Goal: Task Accomplishment & Management: Manage account settings

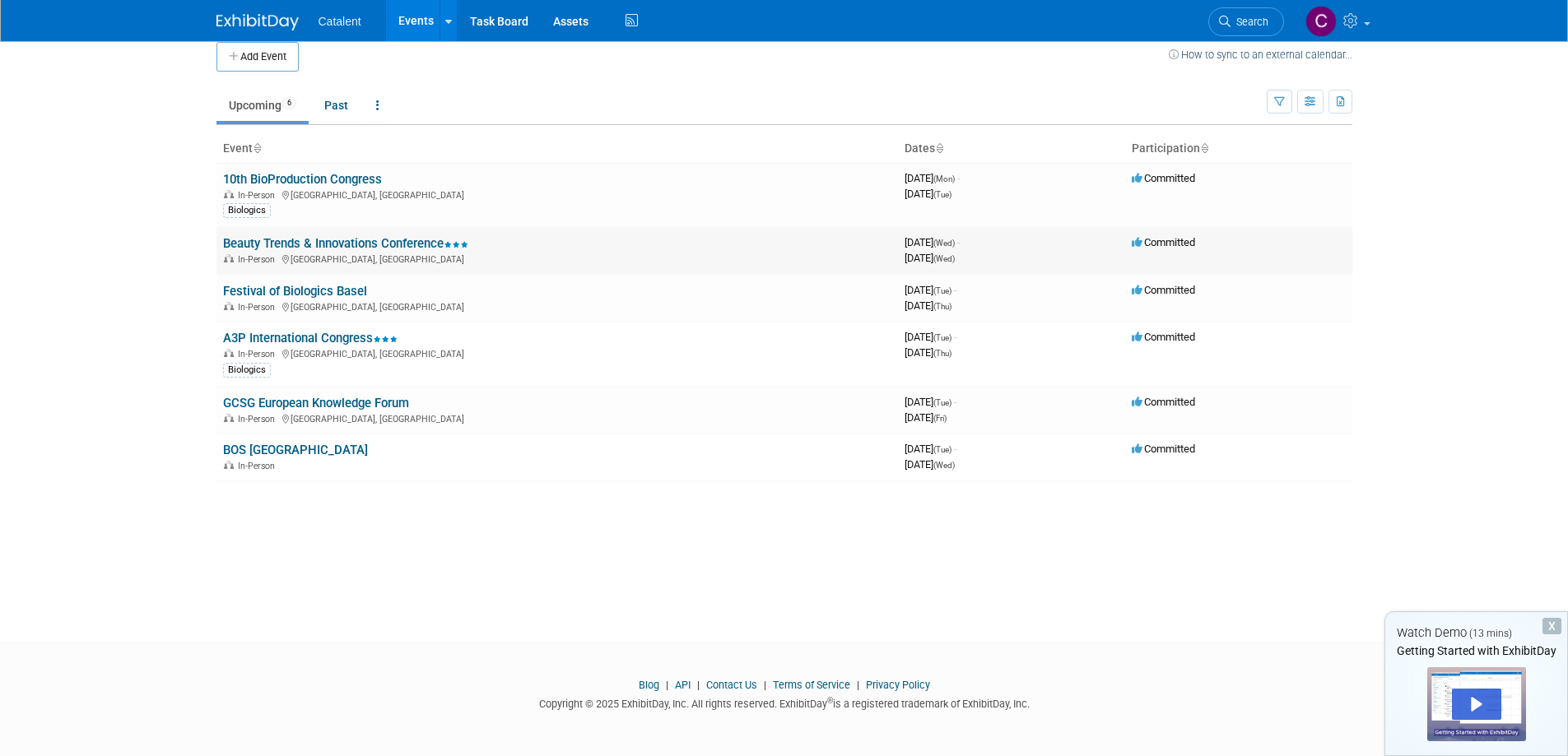
click at [289, 243] on link "Beauty Trends & Innovations Conference" at bounding box center [346, 243] width 245 height 15
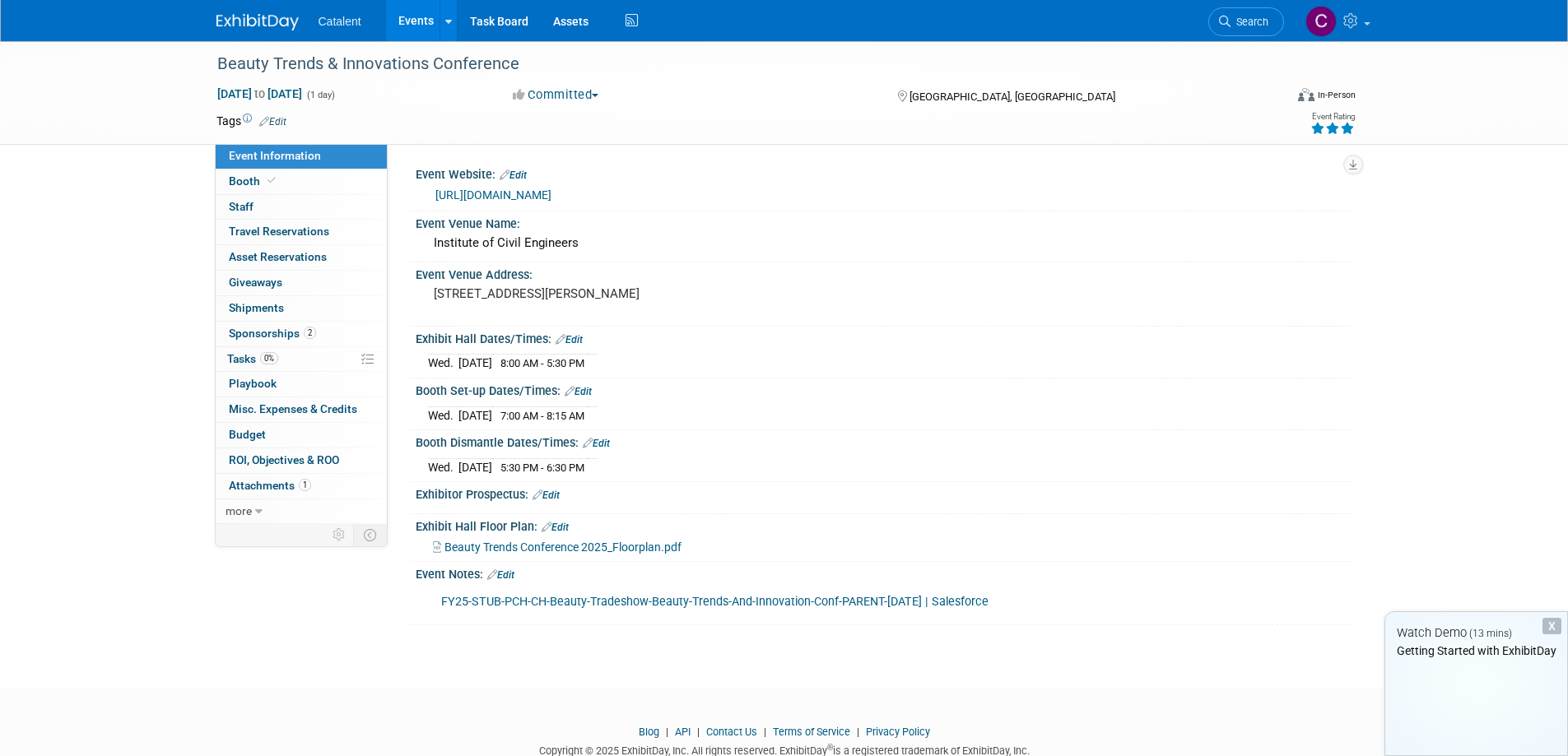
click at [292, 359] on link "0% Tasks 0%" at bounding box center [301, 360] width 171 height 25
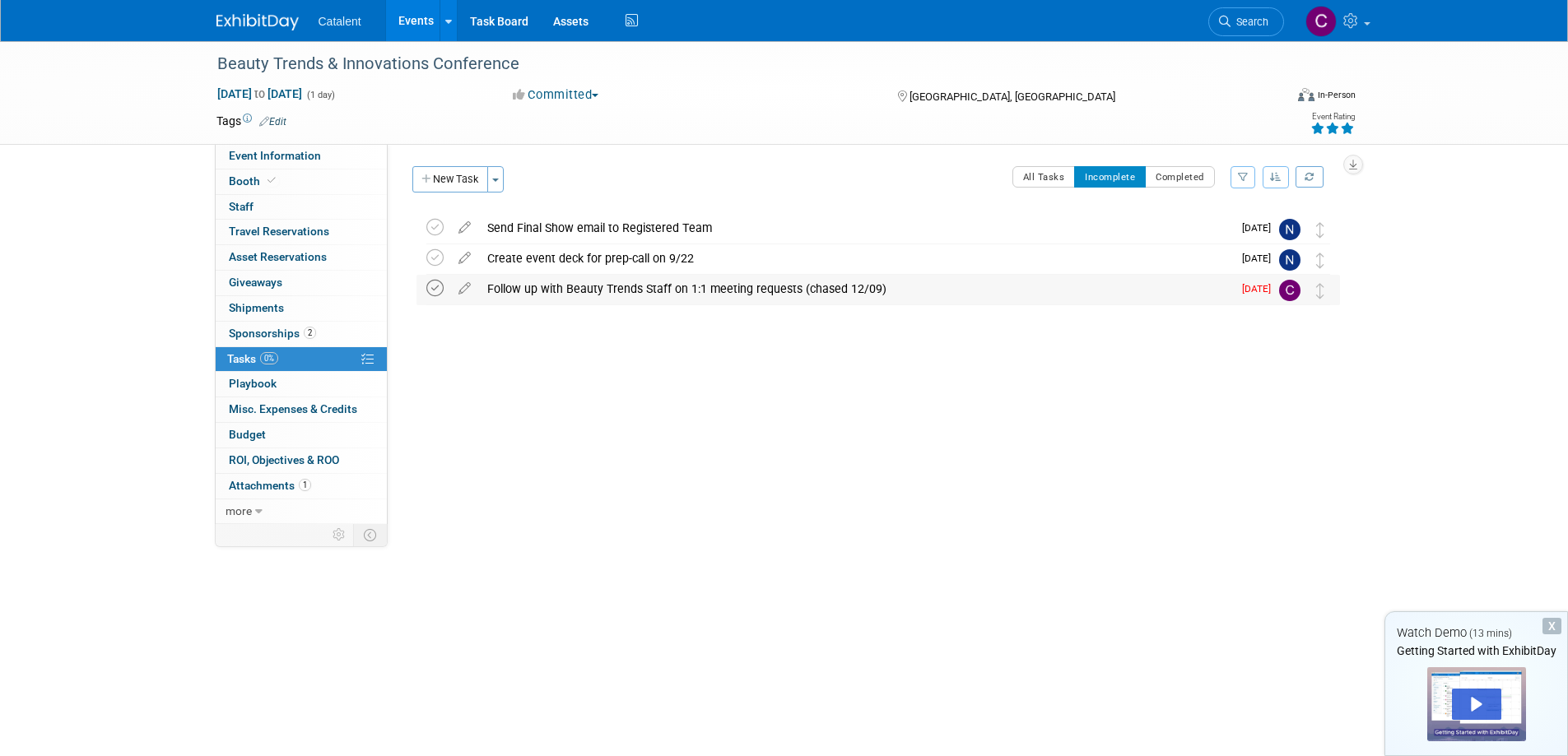
click at [433, 288] on icon at bounding box center [435, 288] width 18 height 18
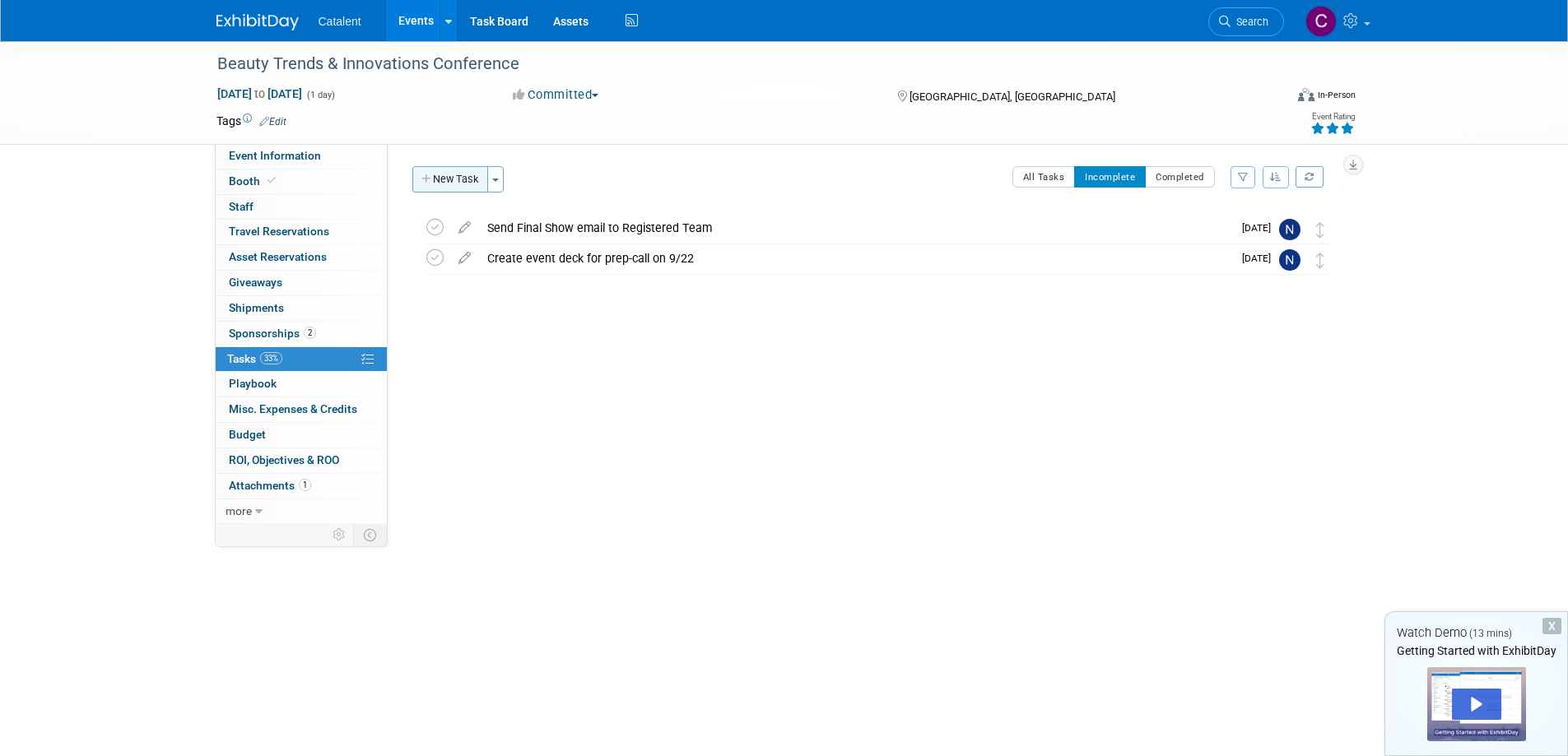
click at [448, 176] on button "New Task" at bounding box center [450, 179] width 76 height 26
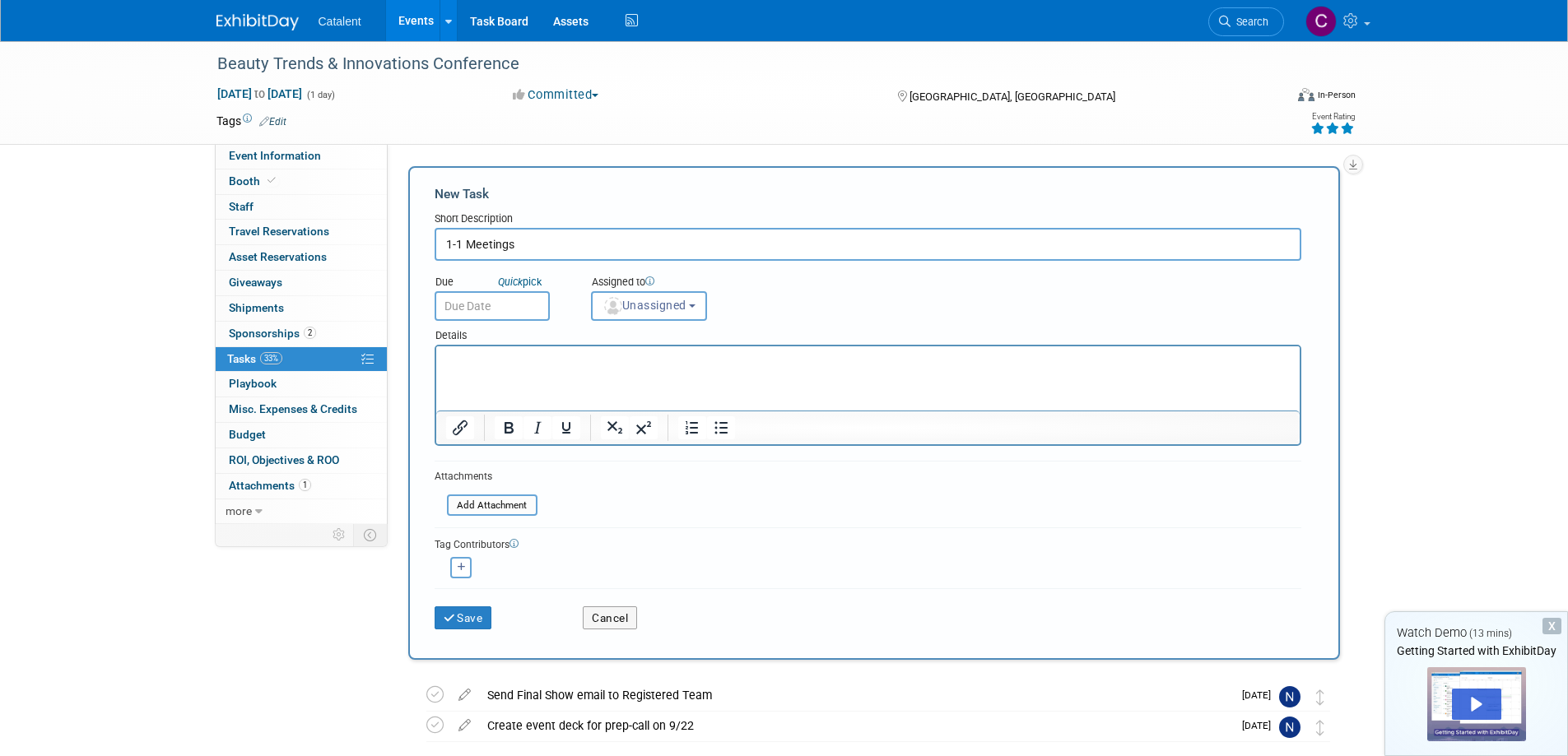
type input "1-1 Meetings"
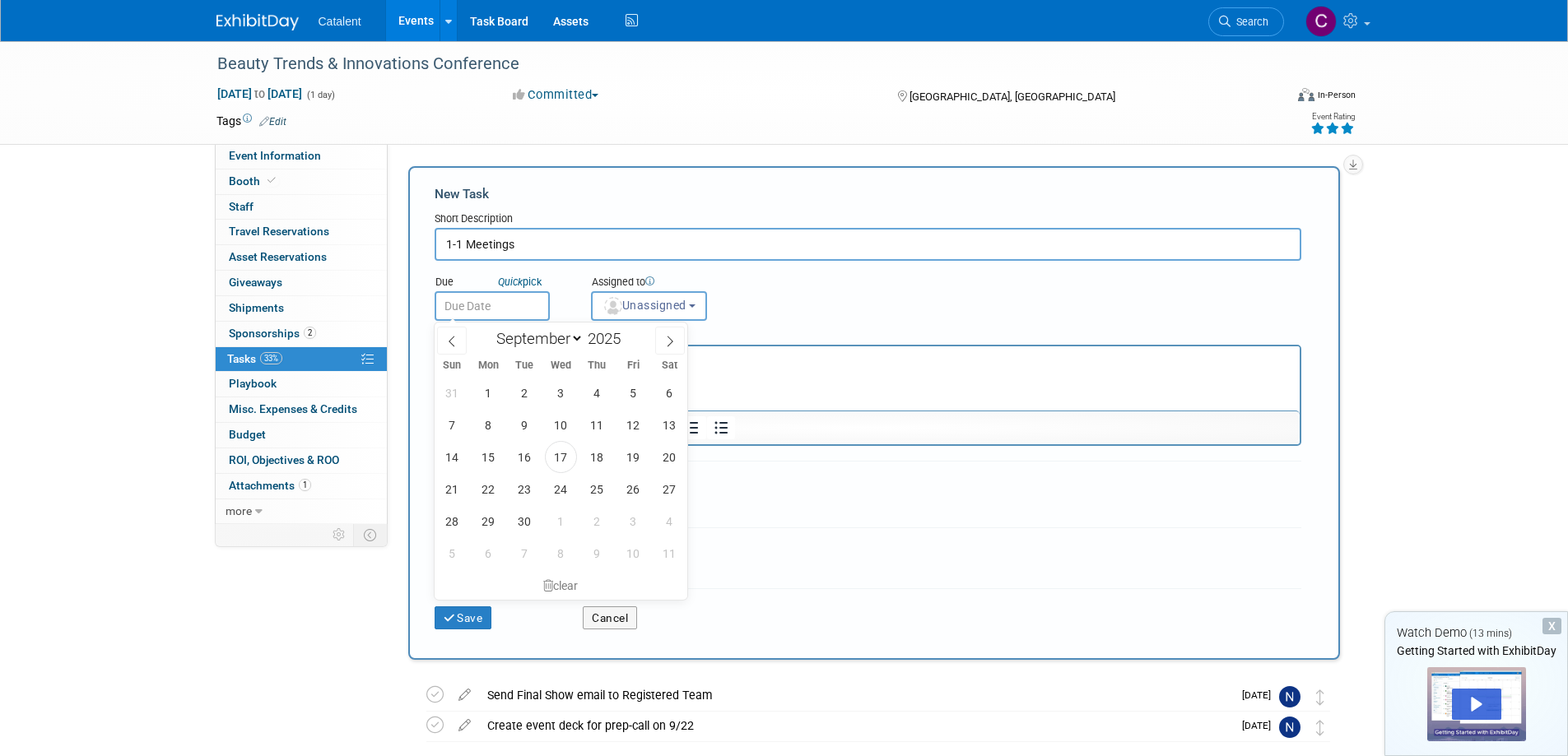
click at [516, 305] on input "text" at bounding box center [491, 306] width 116 height 30
drag, startPoint x: 625, startPoint y: 454, endPoint x: 191, endPoint y: 18, distance: 615.2
click at [625, 454] on span "19" at bounding box center [633, 457] width 32 height 32
type input "Sep 19, 2025"
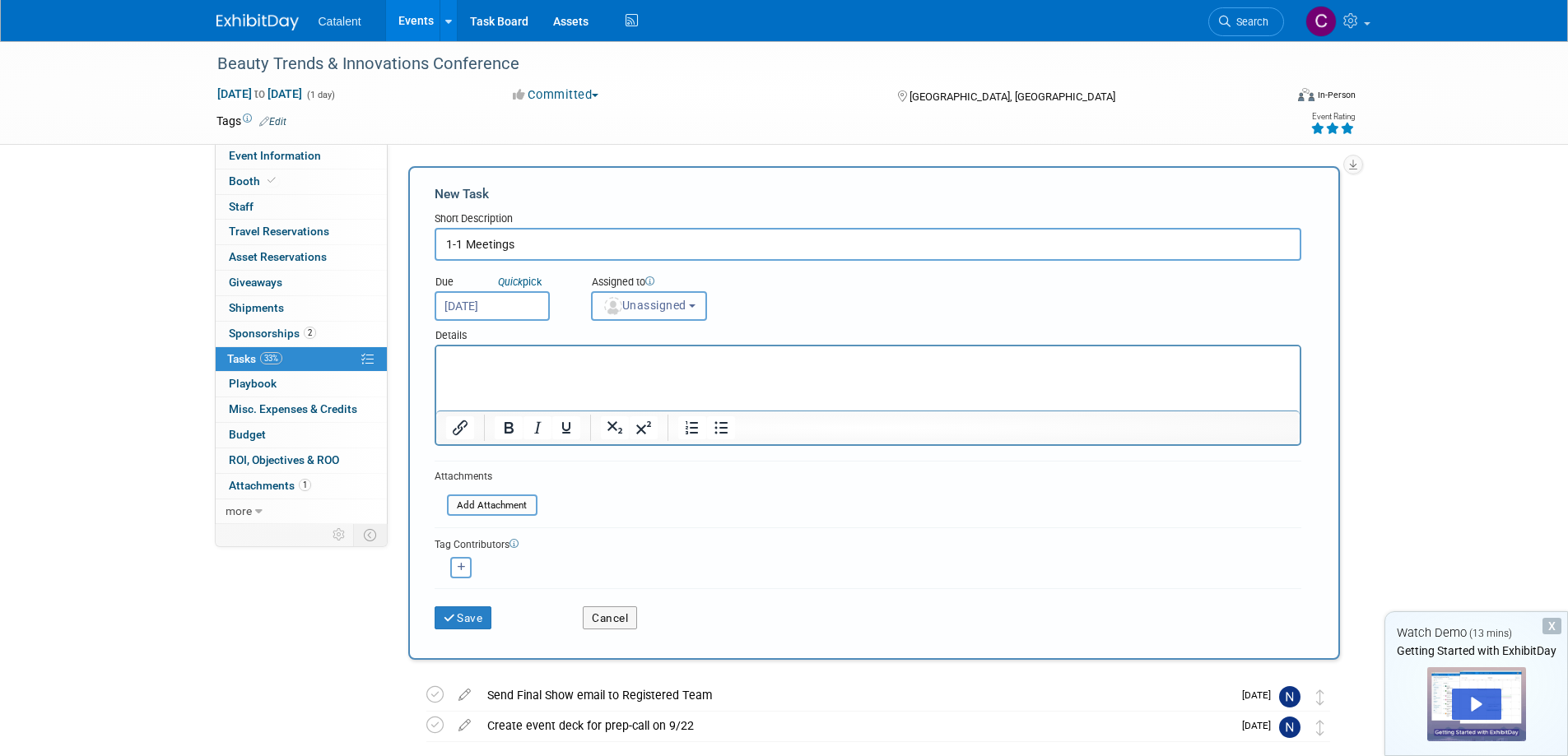
click at [656, 298] on button "Unassigned" at bounding box center [649, 306] width 116 height 30
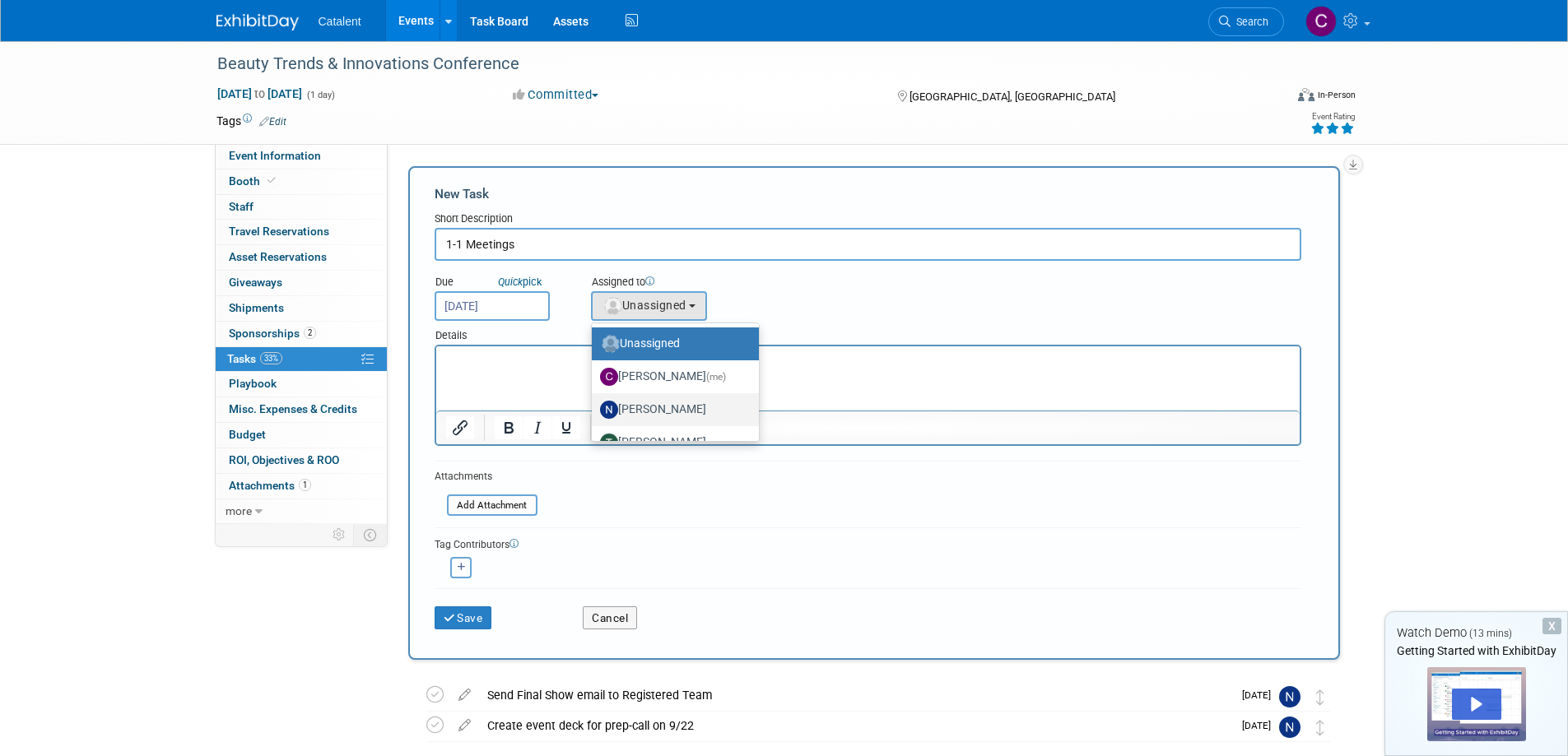
click at [677, 411] on label "[PERSON_NAME]" at bounding box center [671, 410] width 142 height 26
click at [594, 411] on input "[PERSON_NAME]" at bounding box center [589, 408] width 11 height 11
select select "02d4bfa8-3b27-41d6-9684-f5788393f352"
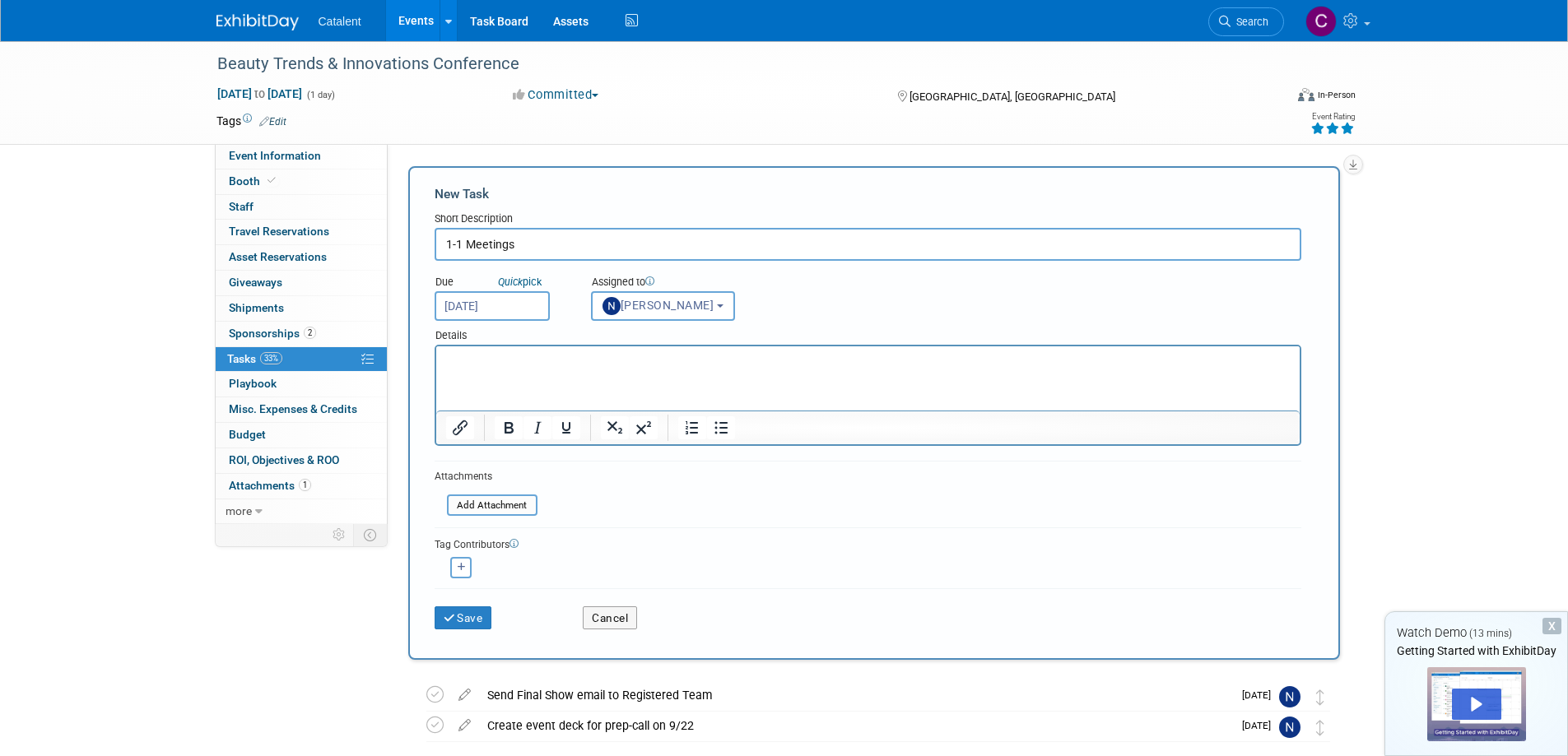
click at [592, 362] on p "Rich Text Area. Press ALT-0 for help." at bounding box center [867, 361] width 844 height 17
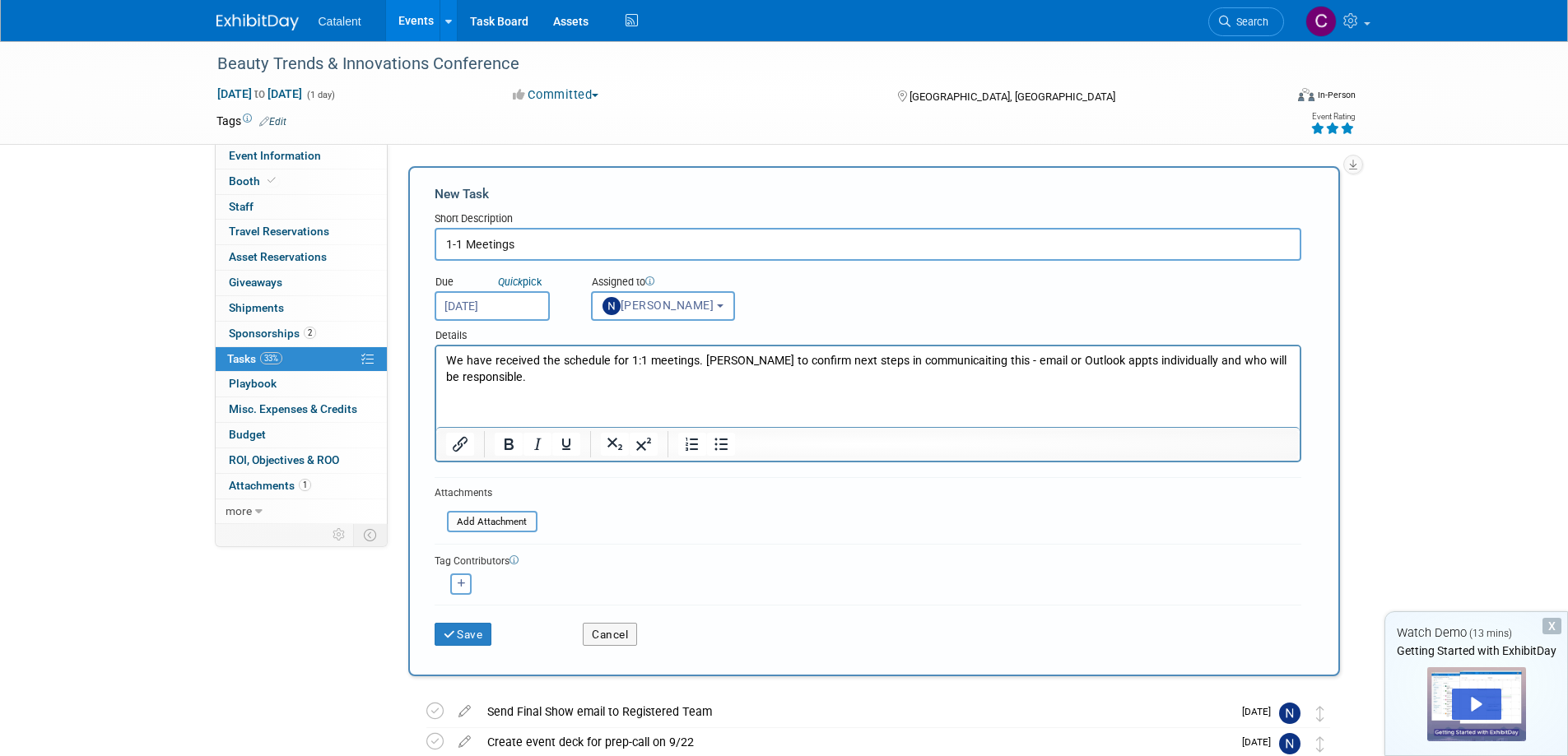
click at [539, 250] on input "1-1 Meetings" at bounding box center [867, 243] width 867 height 33
type input "1-1 Meetings Schedules -aligments"
click at [474, 636] on button "Save" at bounding box center [462, 634] width 57 height 23
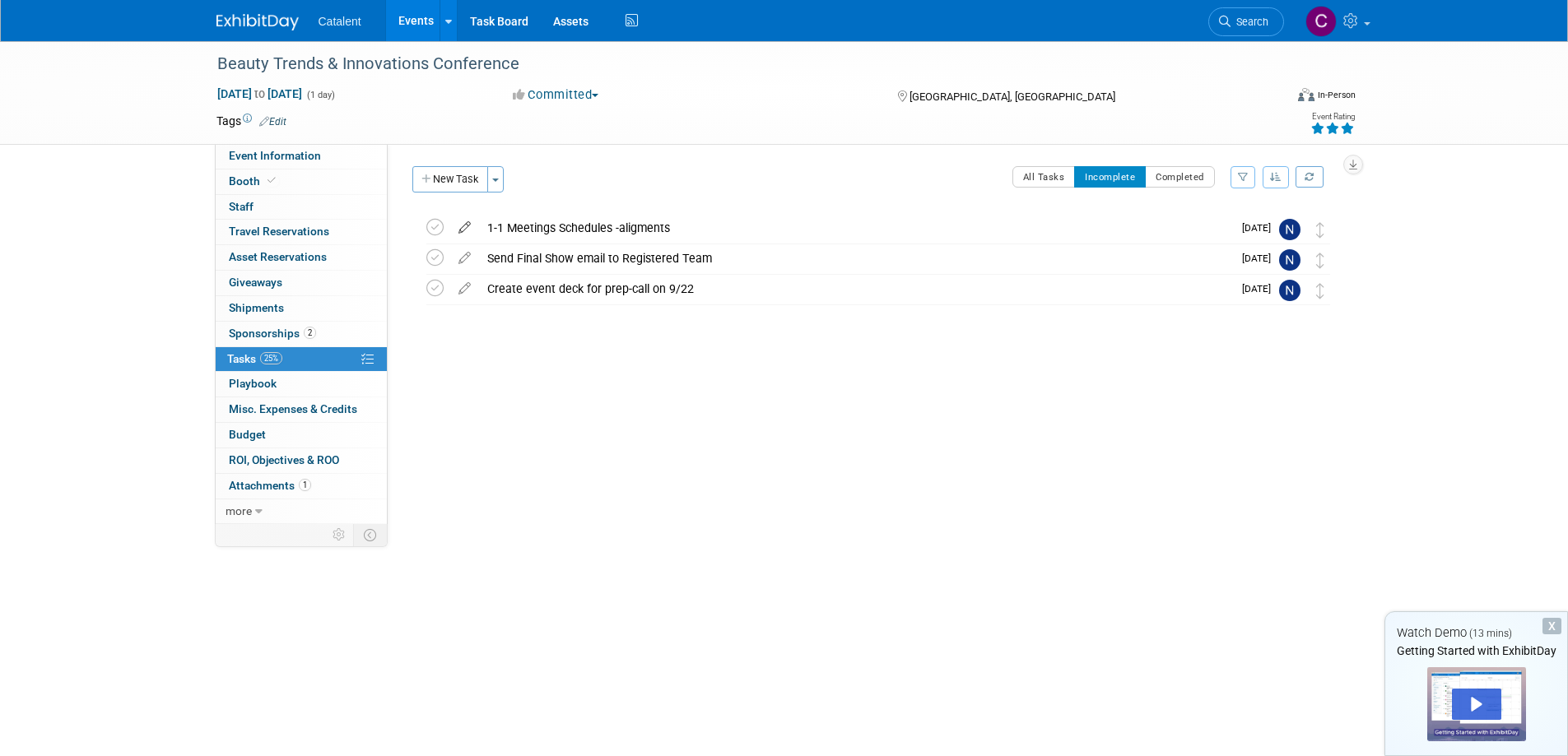
click at [466, 225] on icon at bounding box center [464, 223] width 29 height 20
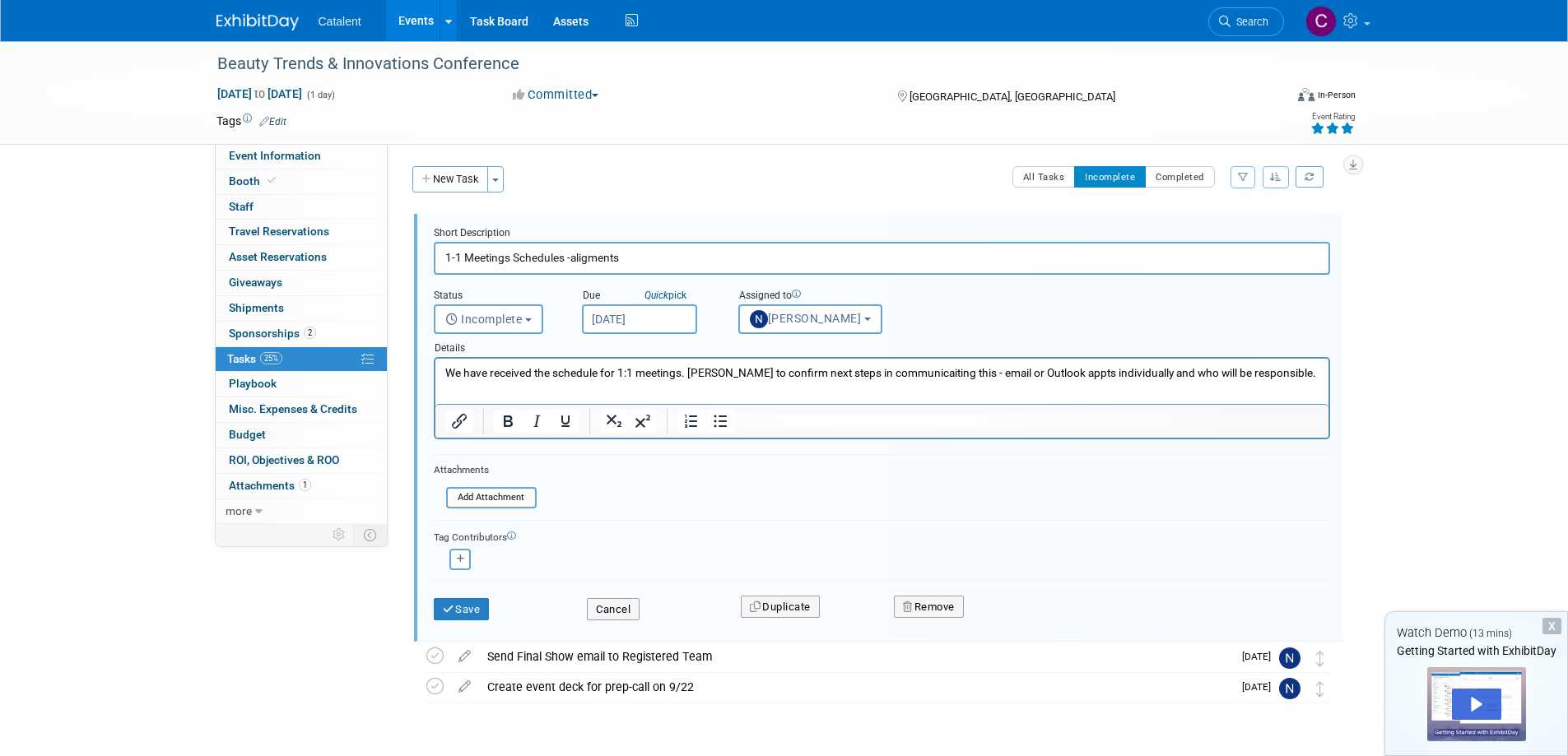
click at [510, 252] on input "1-1 Meetings Schedules -aligments" at bounding box center [882, 258] width 897 height 32
type input "1-1 Meeting Schedules -aligments"
click at [471, 604] on button "Save" at bounding box center [461, 610] width 56 height 23
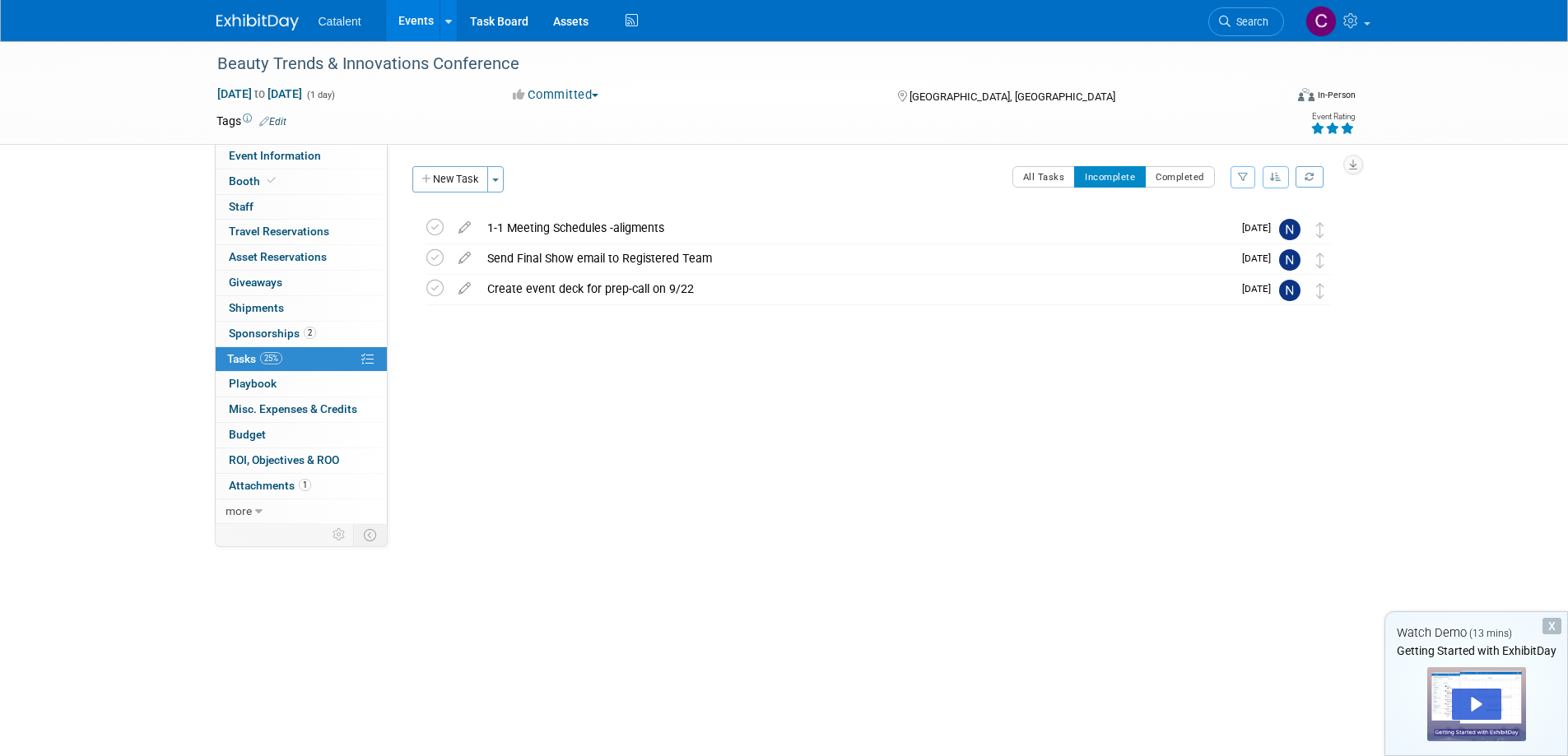
click at [544, 227] on div "1-1 Meeting Schedules -aligments" at bounding box center [855, 228] width 753 height 28
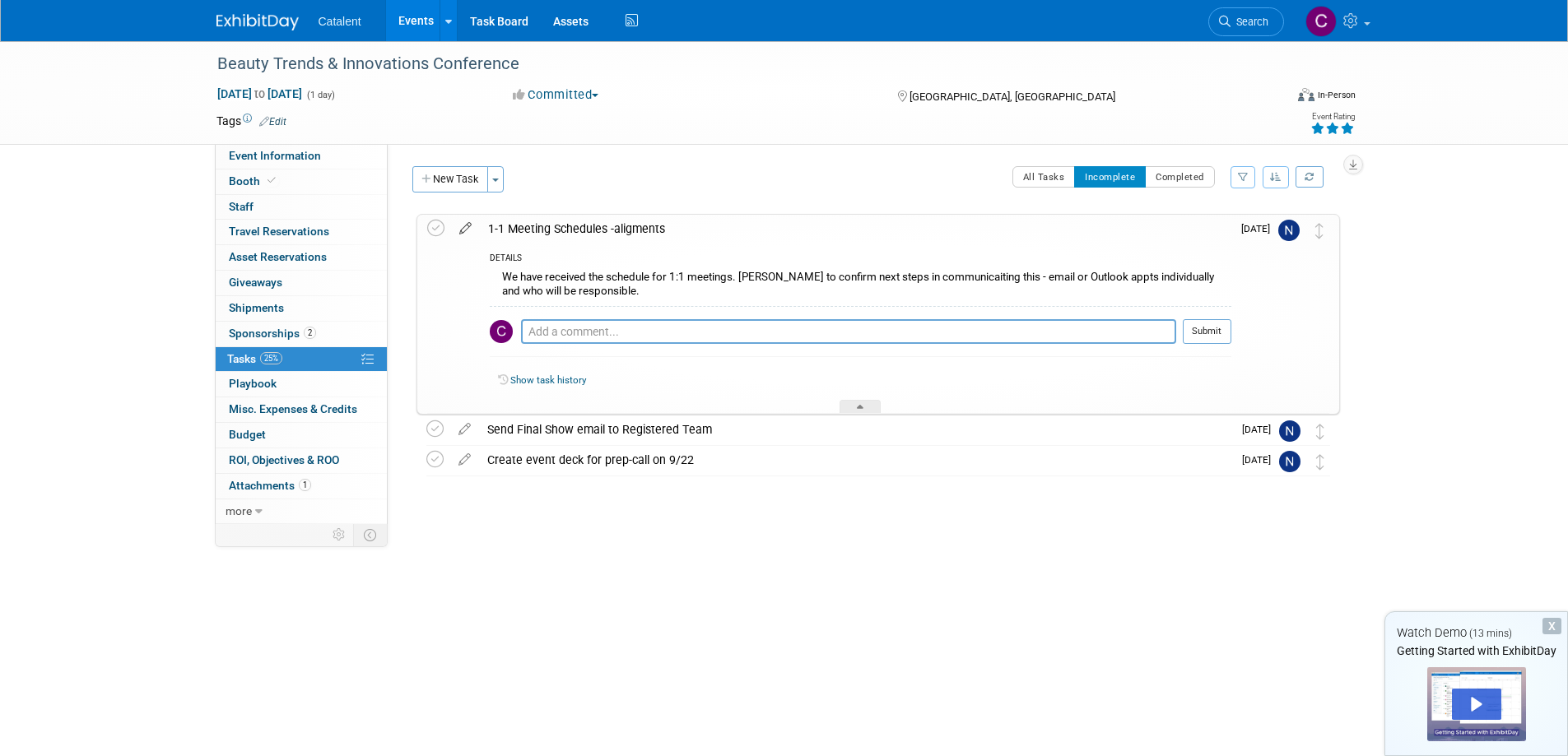
click at [465, 225] on icon at bounding box center [465, 224] width 29 height 20
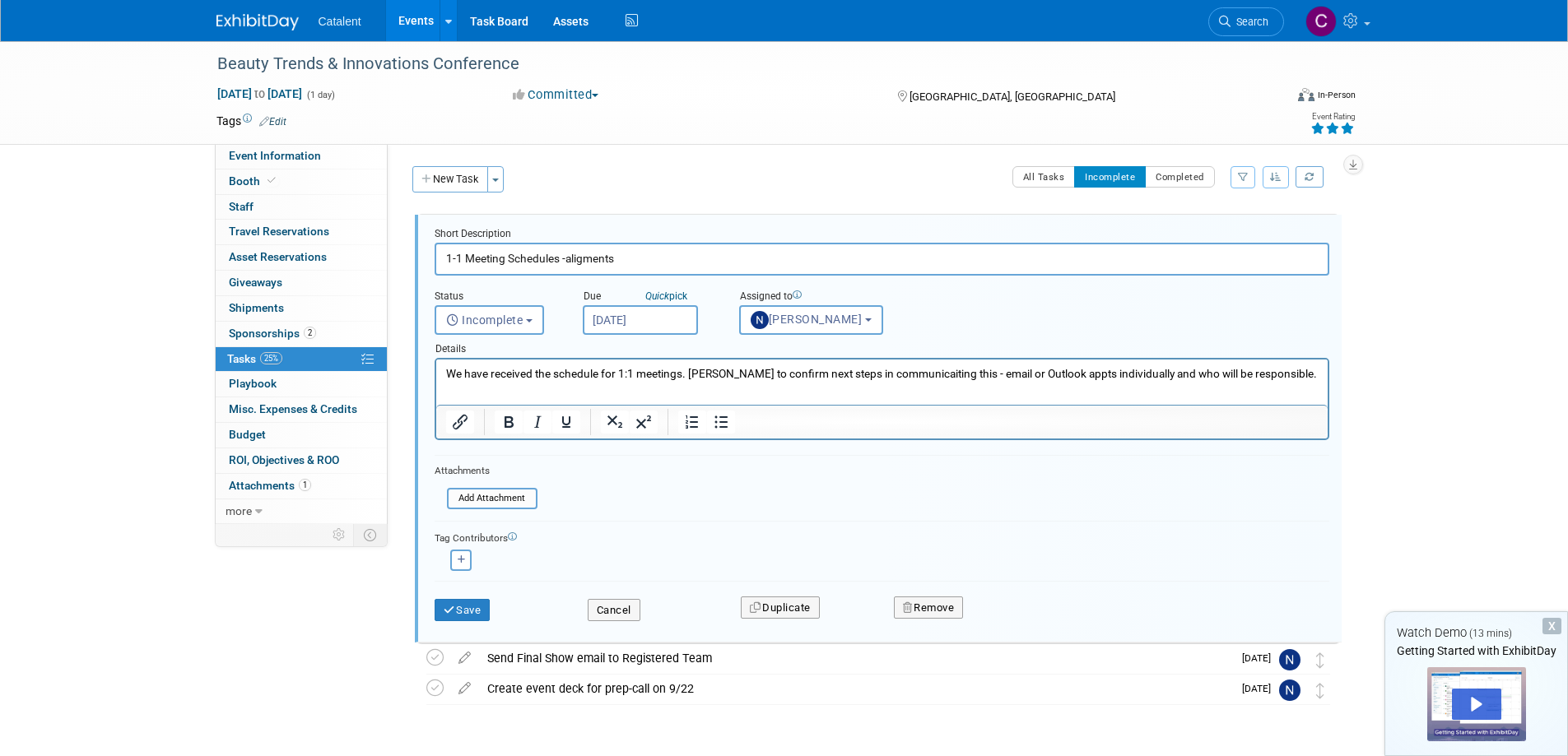
click at [1294, 367] on p "We have received the schedule for 1:1 meetings. Nicole to confirm next steps in…" at bounding box center [882, 374] width 873 height 16
click at [476, 502] on input "file" at bounding box center [452, 498] width 168 height 19
click at [481, 456] on div "You are currently on the ExhibitDay Lite plan. This plan does not include the a…" at bounding box center [492, 455] width 494 height 53
click at [607, 494] on form "Short Description 1-1 Meeting Schedules -aligments Status <i class="far fa-cloc…" at bounding box center [882, 431] width 919 height 410
click at [703, 176] on div "All Tasks Incomplete Completed Filter by Assignee -- Select Assignee -- All una…" at bounding box center [926, 183] width 827 height 34
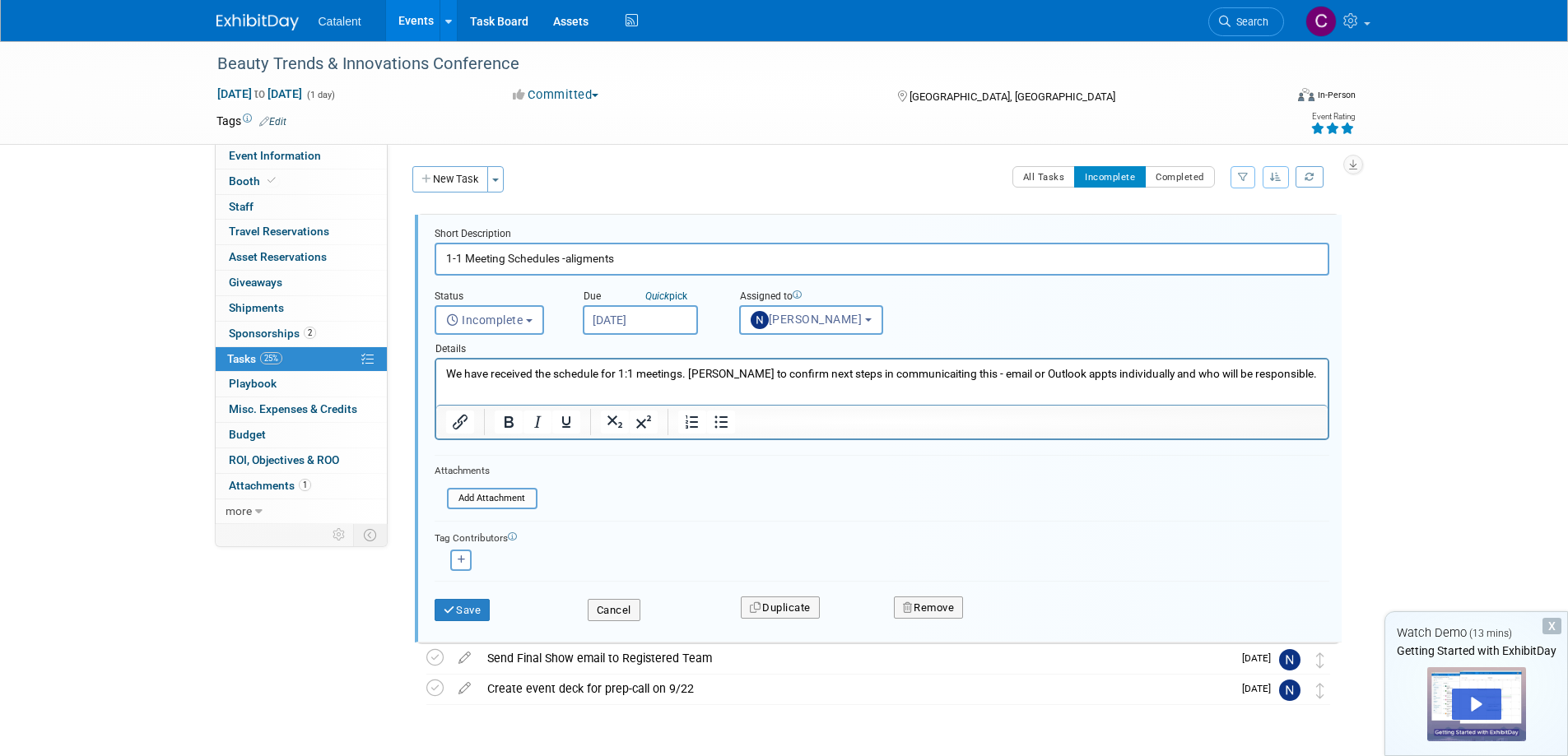
click at [309, 358] on link "25% Tasks 25%" at bounding box center [301, 360] width 171 height 25
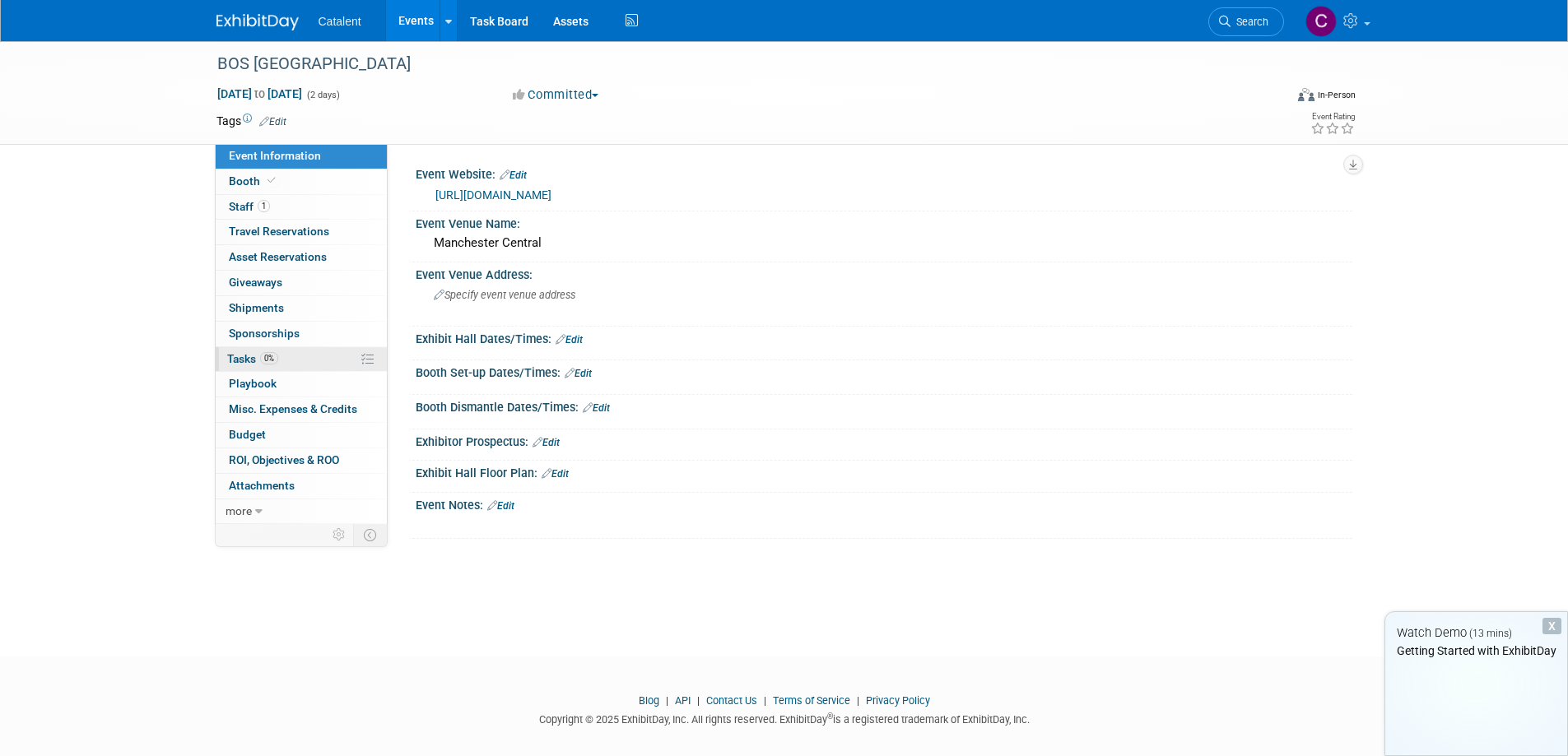
click at [272, 357] on span "0%" at bounding box center [269, 358] width 19 height 12
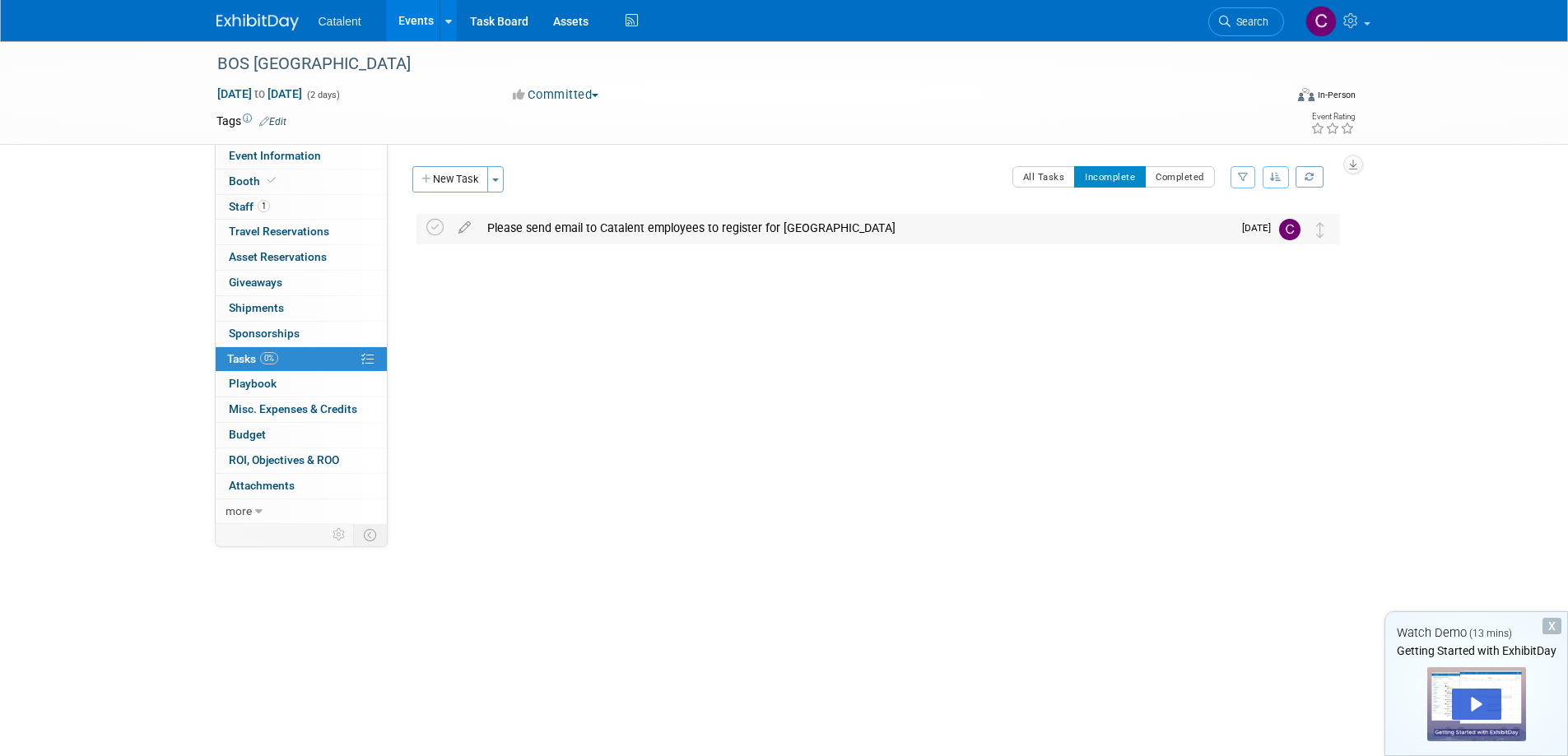
click at [698, 221] on div "Please send email to Catalent employees to register for BOS Manchester" at bounding box center [855, 228] width 753 height 28
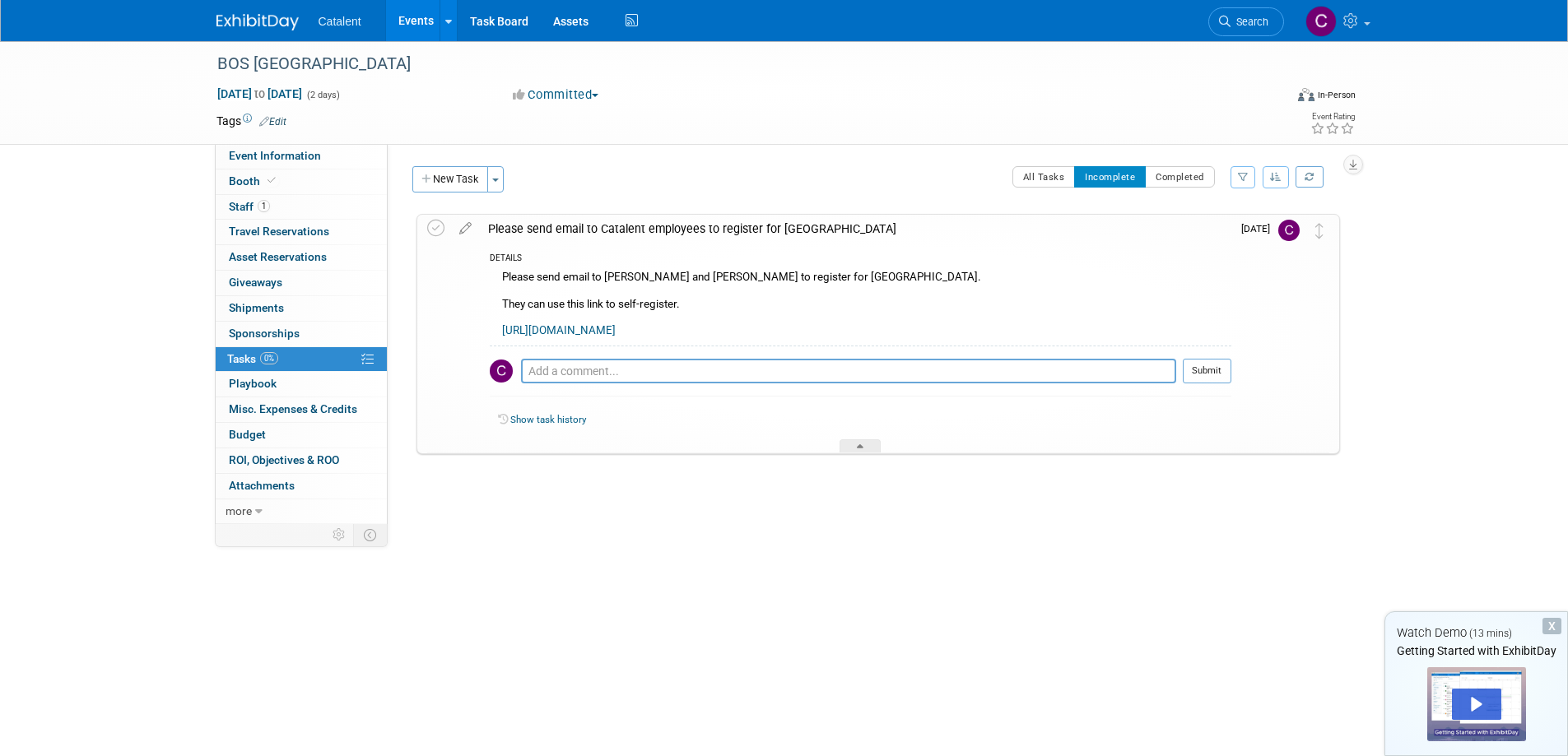
click at [262, 356] on span "0%" at bounding box center [269, 358] width 19 height 12
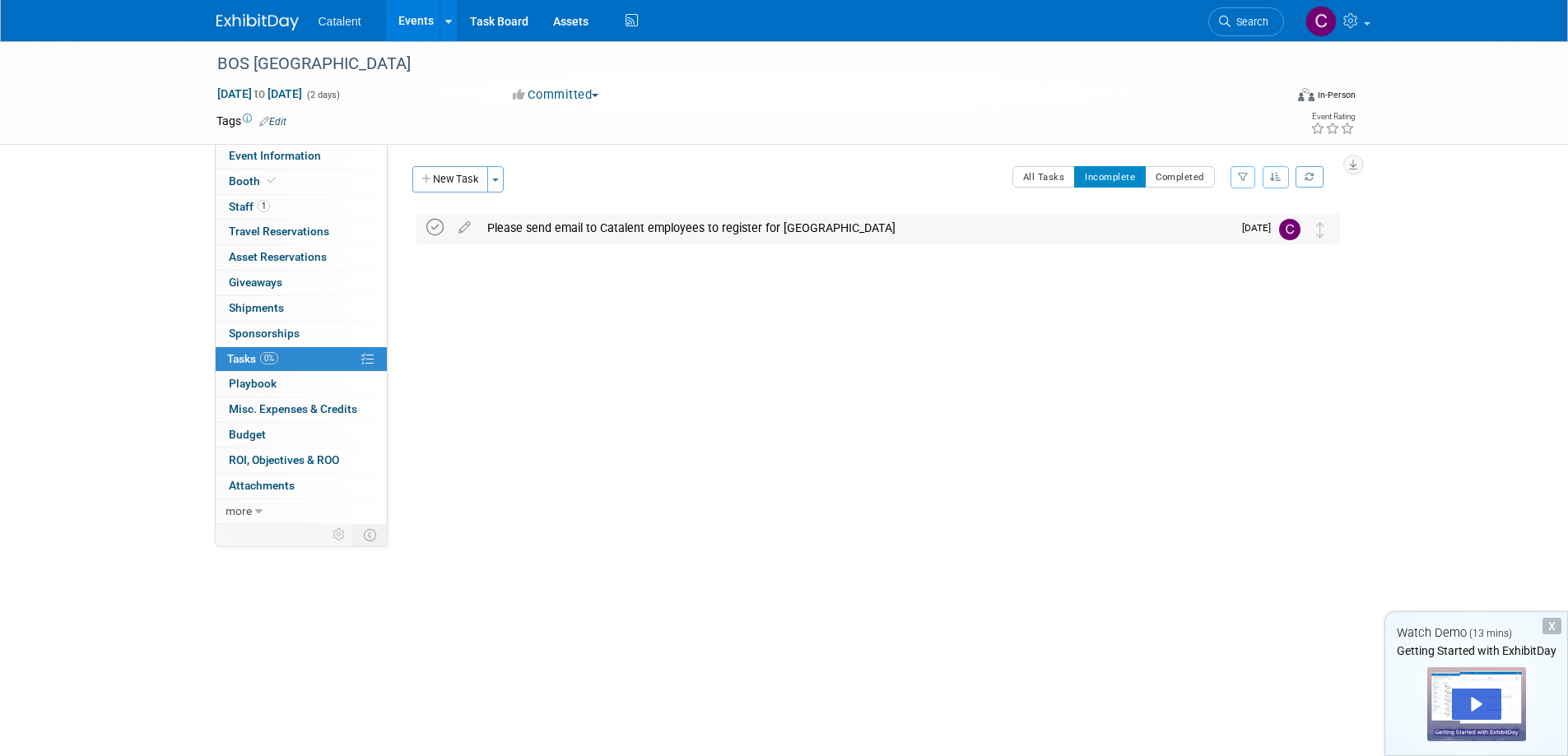
click at [435, 229] on icon at bounding box center [435, 228] width 18 height 18
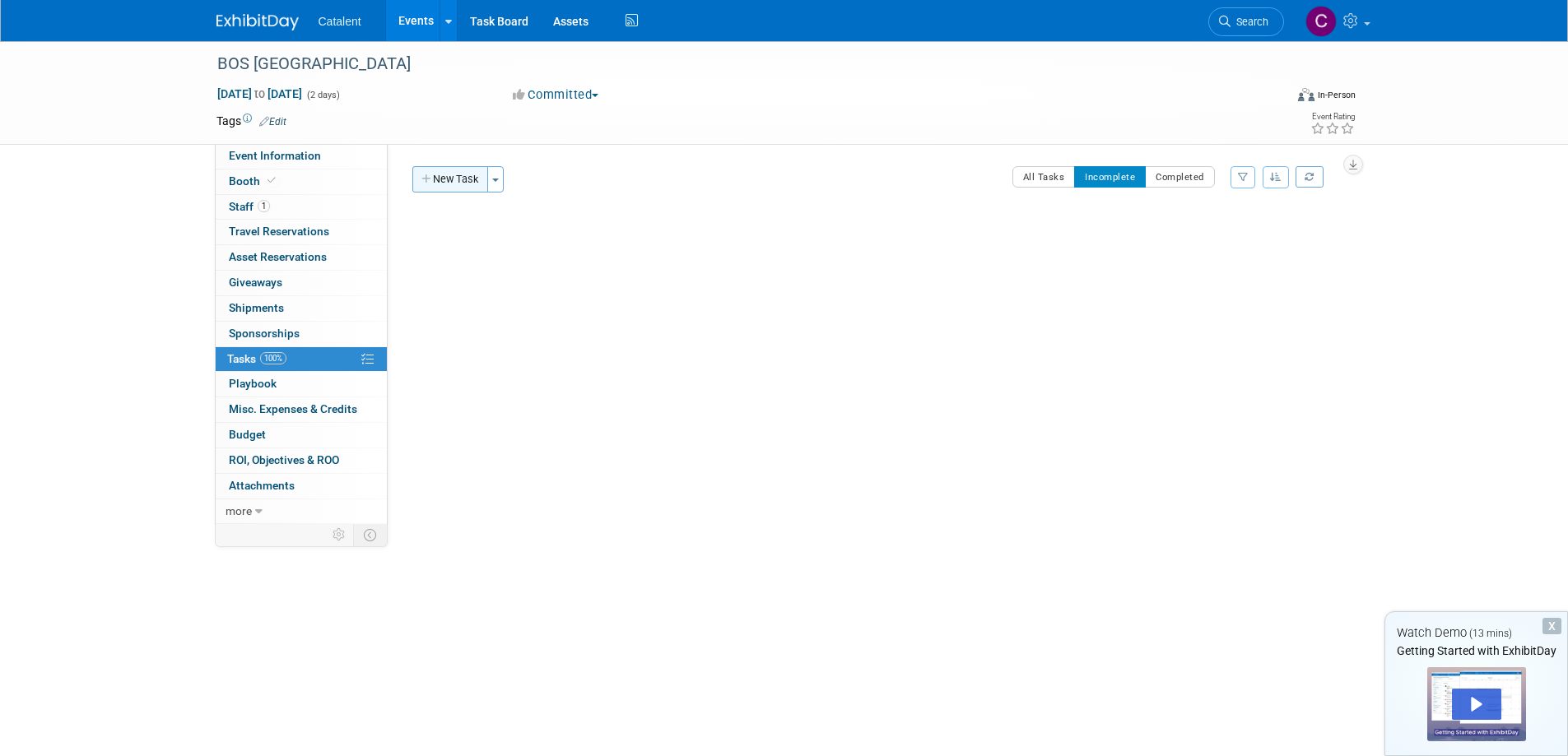
click at [453, 180] on button "New Task" at bounding box center [450, 179] width 76 height 26
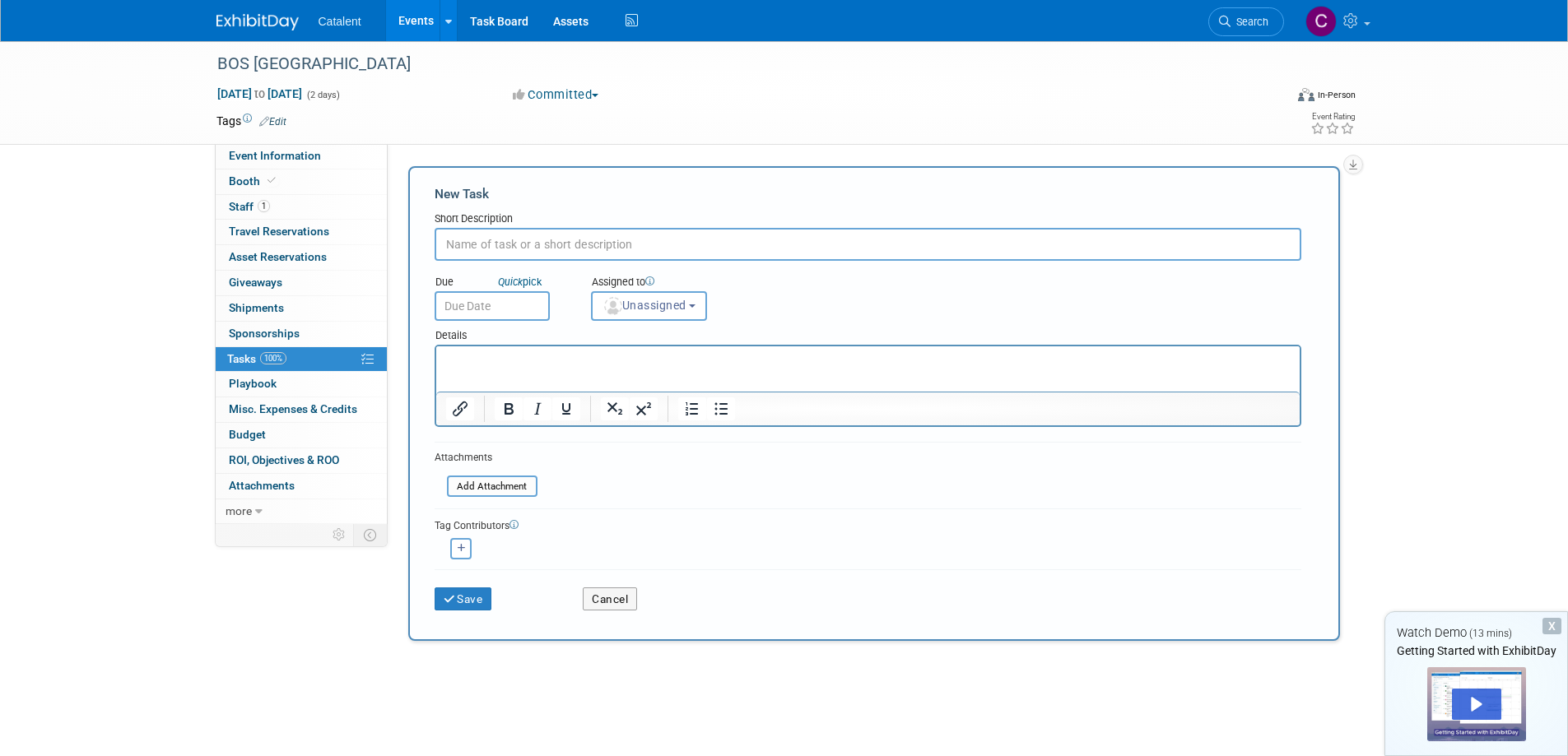
click at [538, 245] on input "text" at bounding box center [867, 243] width 867 height 33
type input "Check if all staff completed their registrations"
click at [484, 351] on html at bounding box center [867, 358] width 863 height 23
click at [469, 378] on p "Rich Text Area. Press ALT-0 for help." at bounding box center [867, 378] width 844 height 17
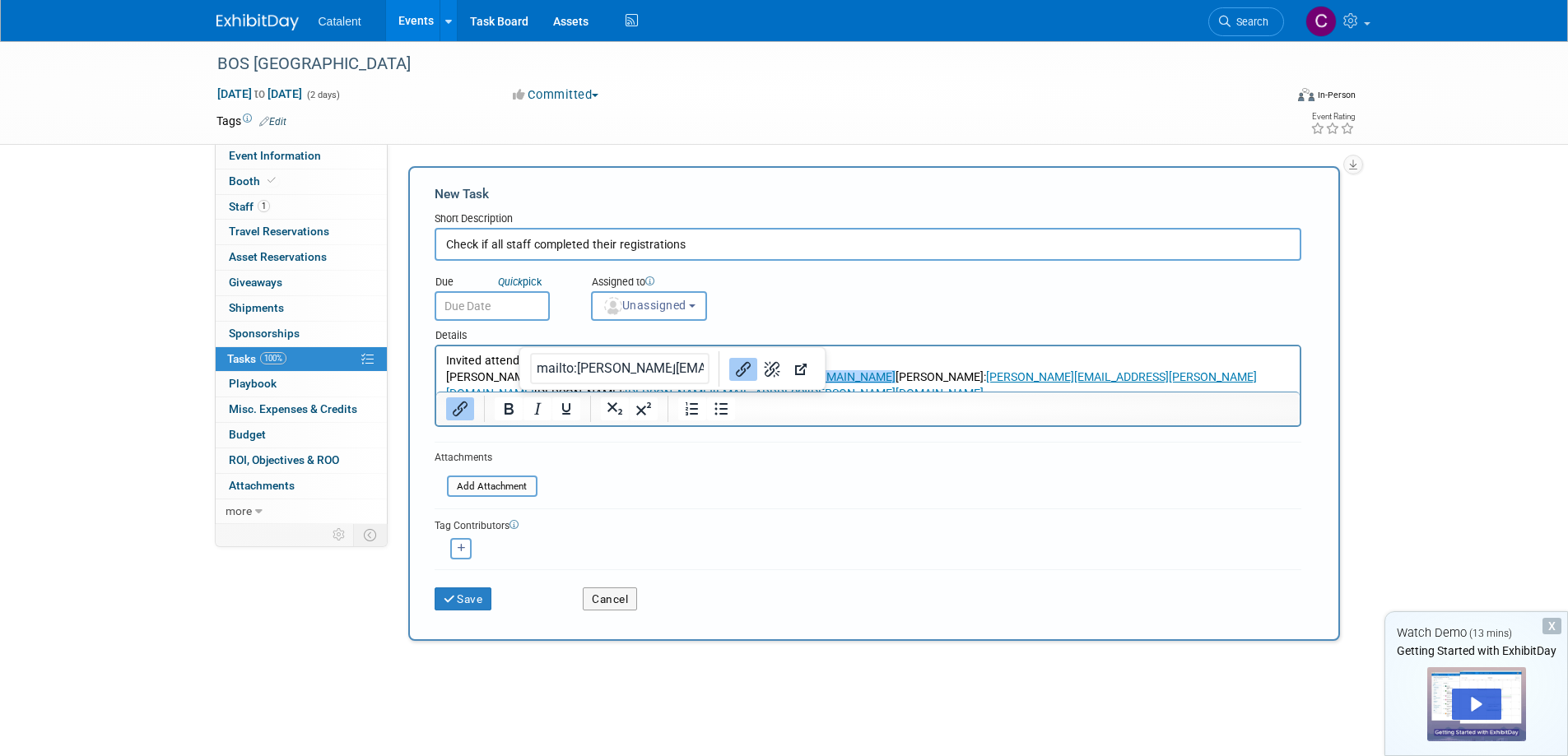
drag, startPoint x: 662, startPoint y: 374, endPoint x: 544, endPoint y: 373, distance: 118.0
click at [544, 373] on link "Peter.Farmer@catalent.com﻿" at bounding box center [715, 377] width 359 height 13
click at [1093, 380] on p "Peter Farmer: Peter.Farmer@catalent.com﻿ Caroline Pirt: Caroline.Pirt@catalent.…" at bounding box center [867, 385] width 844 height 33
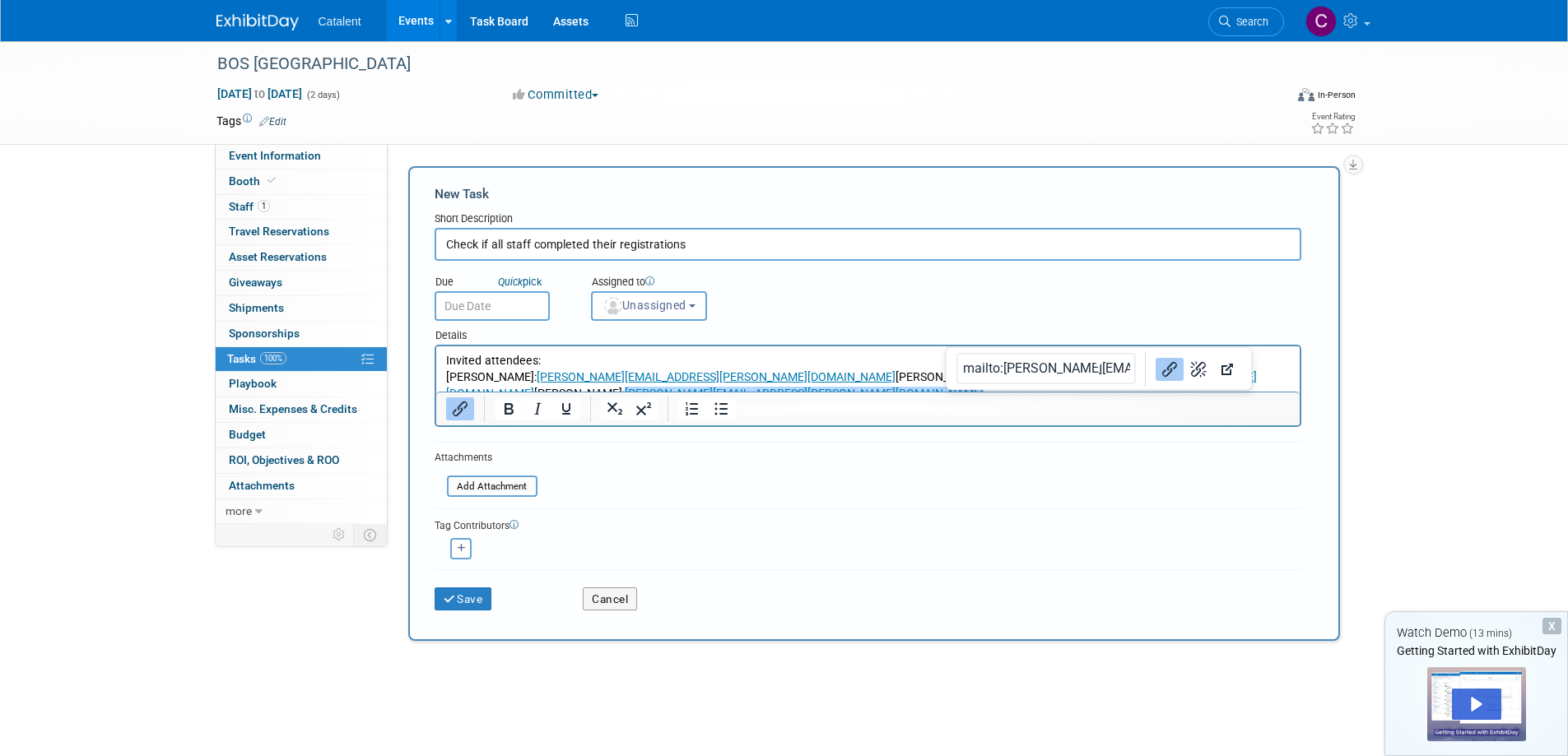
click at [1250, 373] on p "Peter Farmer: Peter.Farmer@catalent.com Caroline Pirt: Caroline.Pirt@catalent.c…" at bounding box center [867, 385] width 844 height 33
click at [1271, 372] on p "Peter Farmer: Peter.Farmer@catalent.com Caroline Pirt: Caroline.Pirt@catalent.c…" at bounding box center [867, 385] width 844 height 33
click at [1159, 372] on icon "Link" at bounding box center [1169, 369] width 19 height 19
click at [1202, 379] on p "Peter Farmer: Peter.Farmer@catalent.com Caroline Pirt: Caroline.Pirt@catalent.c…" at bounding box center [867, 385] width 844 height 33
click at [853, 373] on link "Caroline.Pirt@catalent.com" at bounding box center [851, 385] width 811 height 30
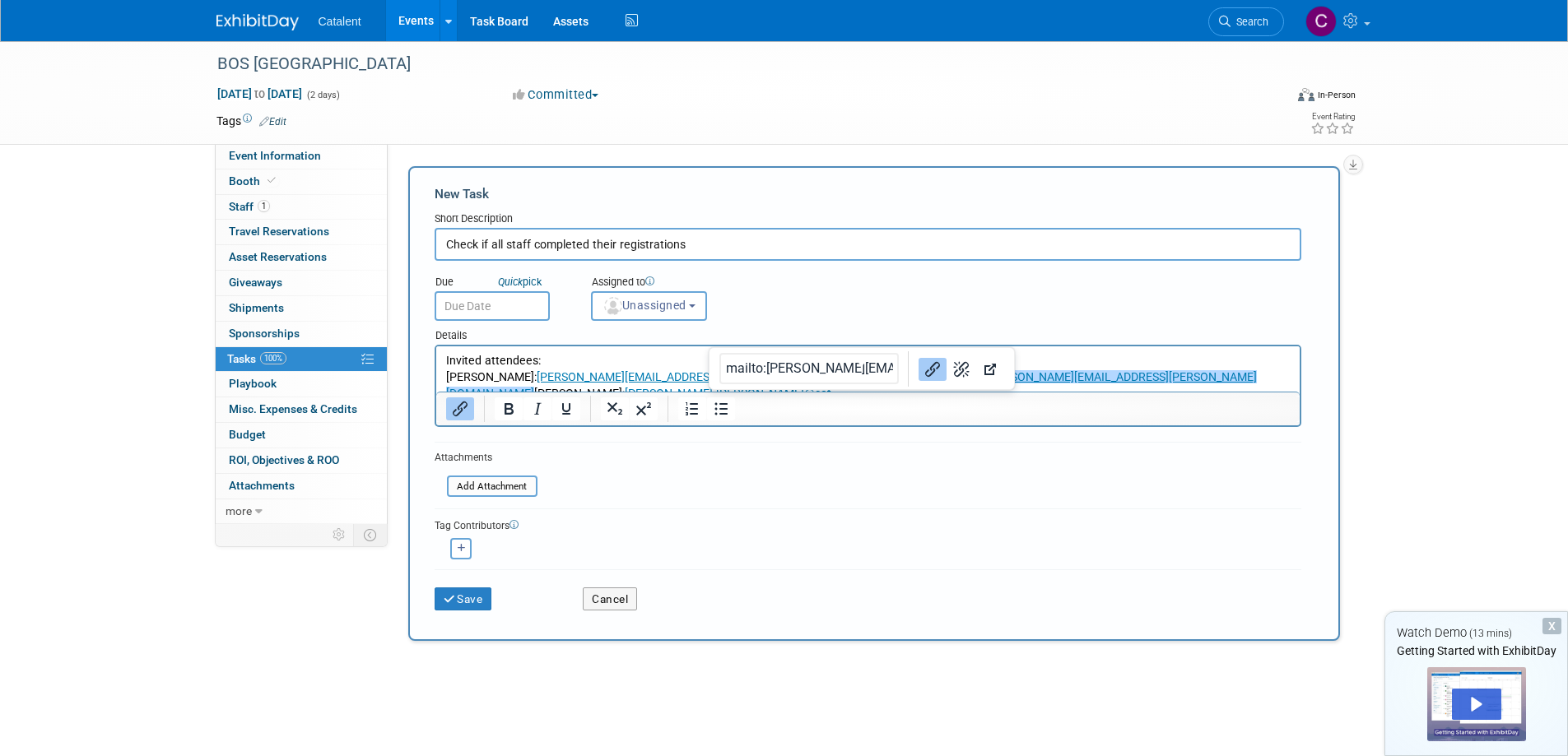
click at [868, 370] on input "mailto:Caroline.Pirt@catalent.com" at bounding box center [808, 368] width 179 height 31
click at [867, 370] on input "mailto:Caroline.Pirt@catalent.com" at bounding box center [808, 368] width 179 height 31
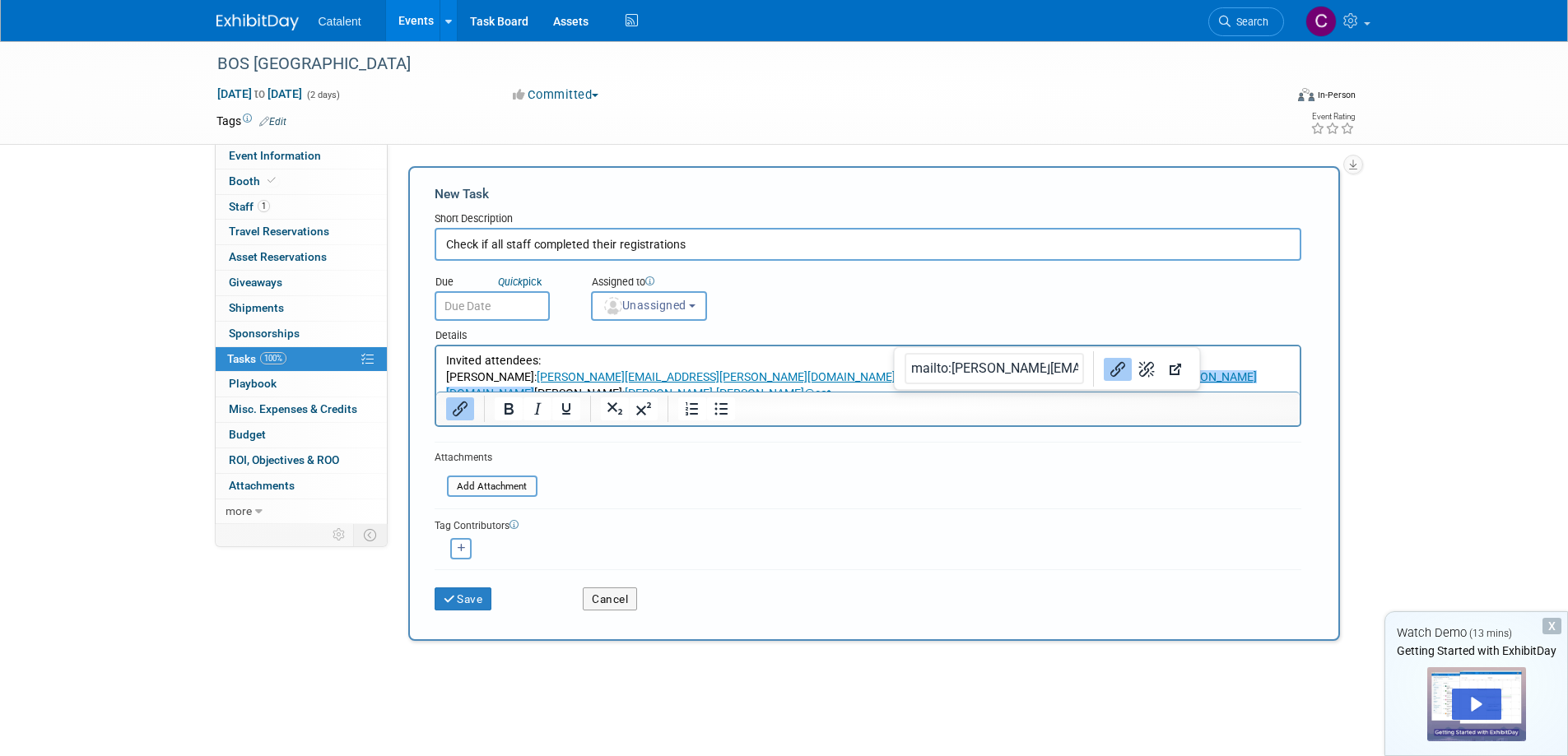
click at [1167, 379] on p "Peter Farmer: Peter.Farmer@catalent.com Caroline Pirt: Caroline.Pirt@catalent.c…" at bounding box center [867, 385] width 844 height 33
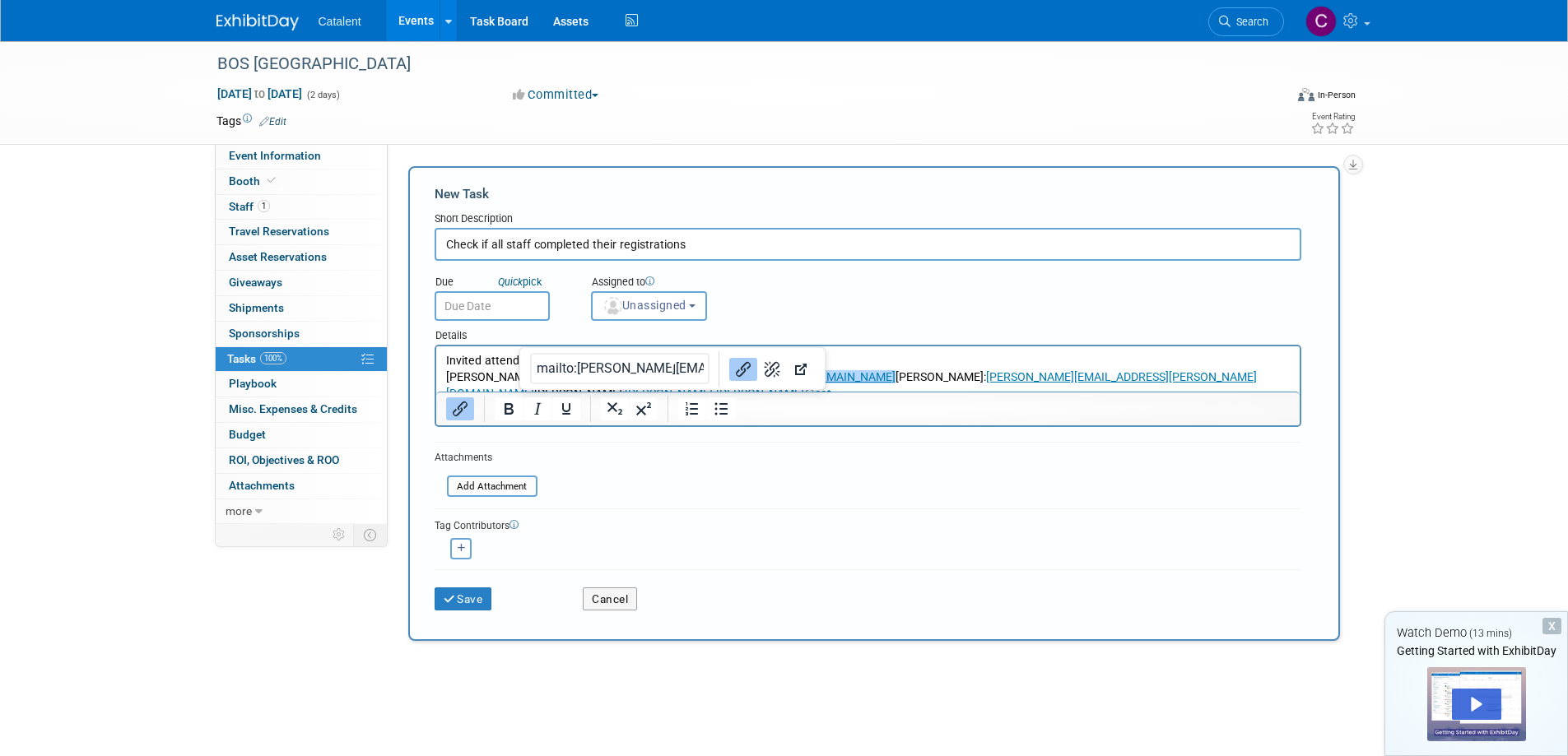
drag, startPoint x: 664, startPoint y: 373, endPoint x: 617, endPoint y: 373, distance: 47.0
click at [617, 373] on p "Peter Farmer: Peter.Farmer@catalent.com﻿ Caroline Pirt: Caroline.Pirt@catalent.…" at bounding box center [867, 385] width 844 height 33
click at [739, 371] on icon "Remove link" at bounding box center [749, 369] width 19 height 19
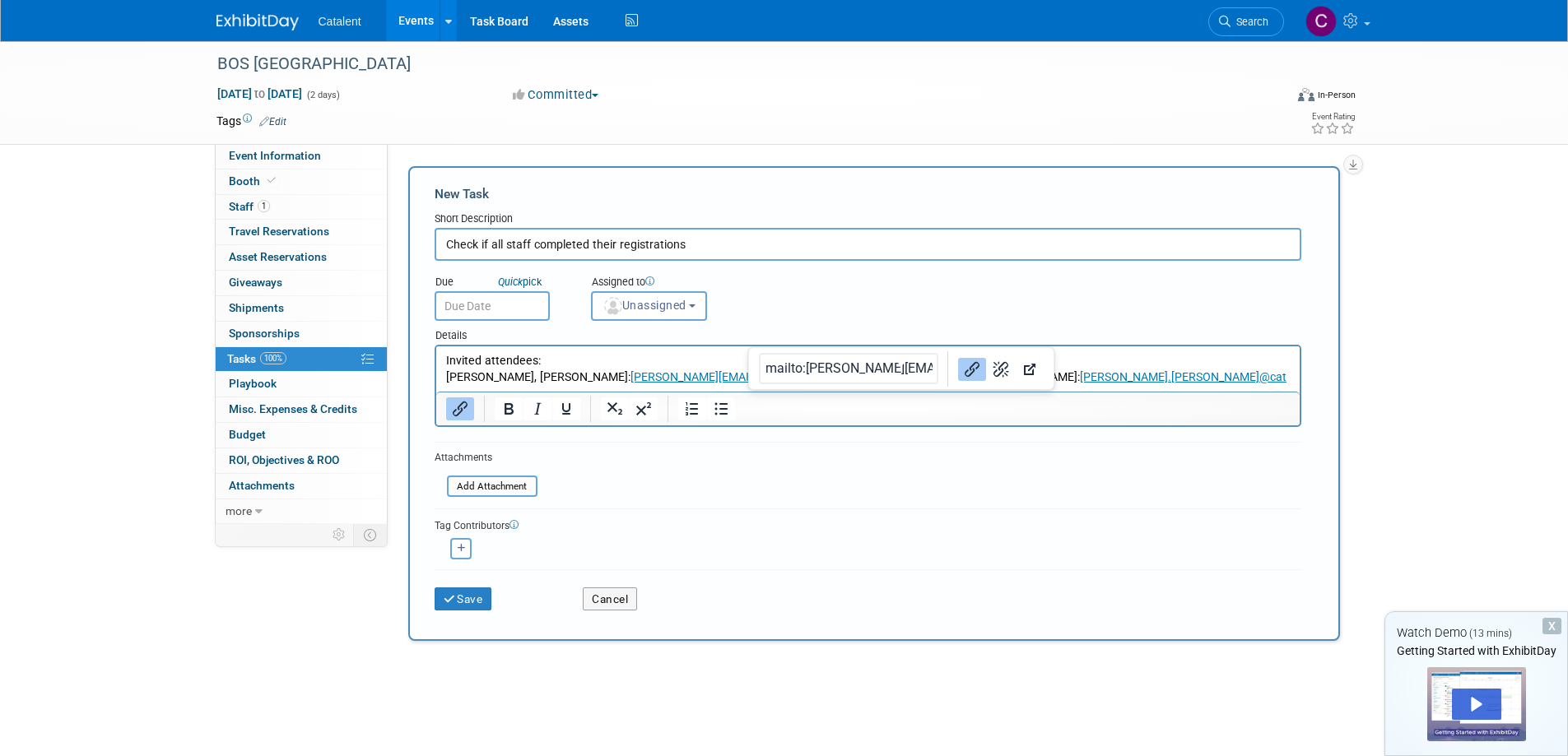
click at [896, 376] on p "Peter Farmer, Caroline Pirt: Caroline.Pirt@catalent.com Damian Rice: Damian.Ric…" at bounding box center [867, 378] width 844 height 17
click at [991, 364] on icon "Remove link" at bounding box center [1001, 369] width 19 height 19
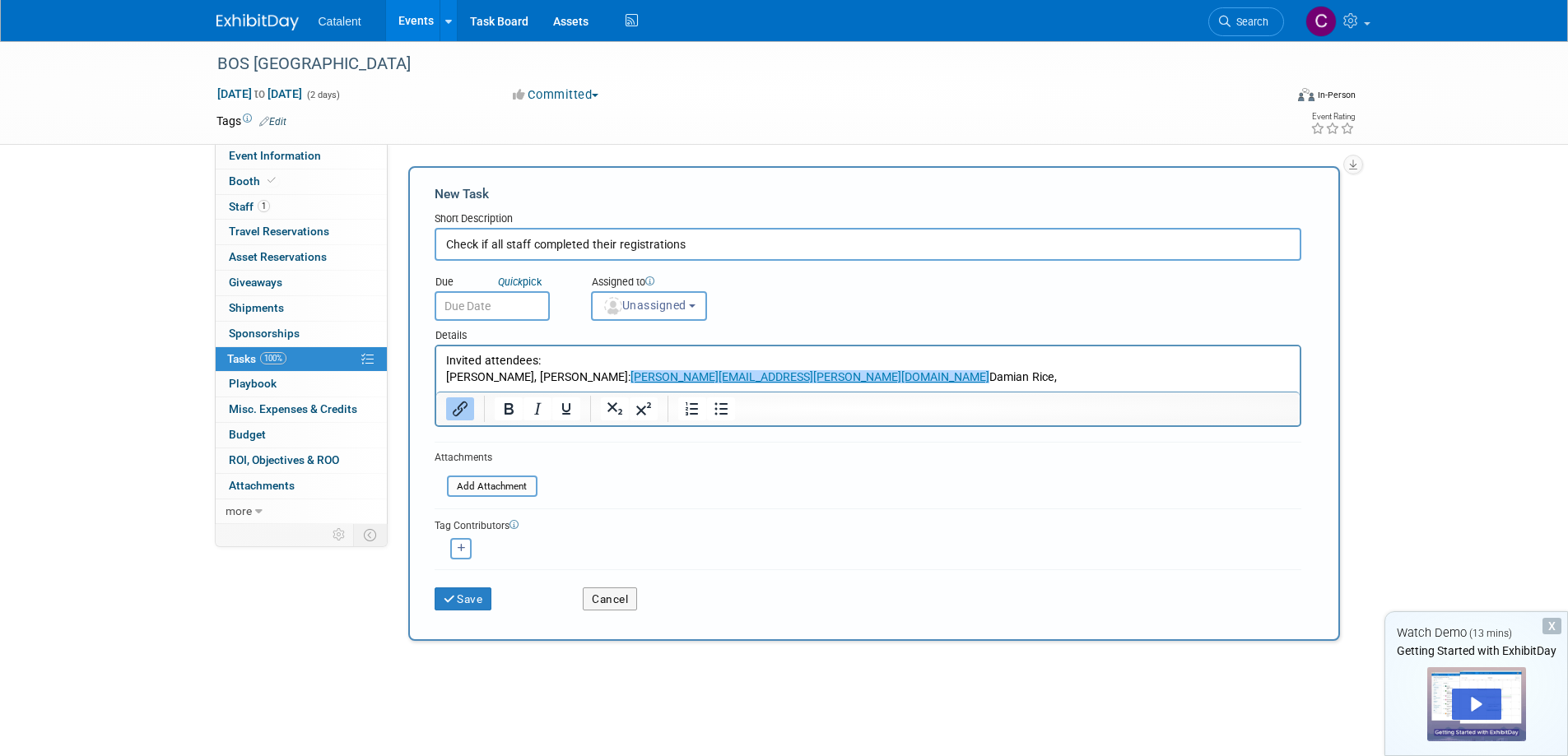
click at [727, 377] on link "Caroline.Pirt@catalent.com﻿" at bounding box center [808, 377] width 359 height 13
click at [828, 366] on icon "Remove link" at bounding box center [837, 369] width 19 height 19
click at [749, 380] on p "Peter Farmer, Caroline Pirt, ﻿Damian Rice, ﻿" at bounding box center [867, 378] width 844 height 17
click at [794, 243] on input "Check if all staff completed their registrations" at bounding box center [867, 243] width 867 height 33
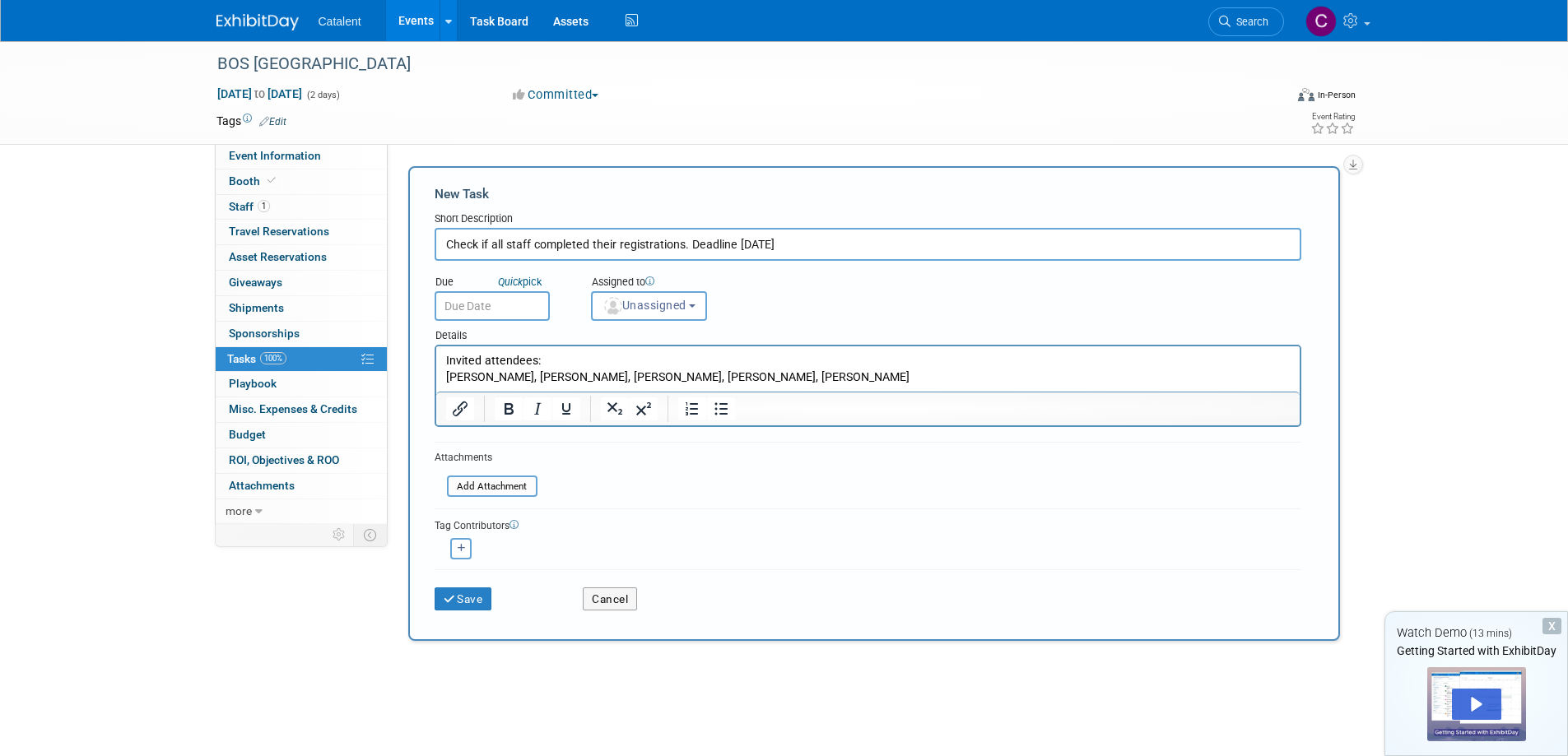
type input "Check if all staff completed their registrations. Deadline 25 Nov"
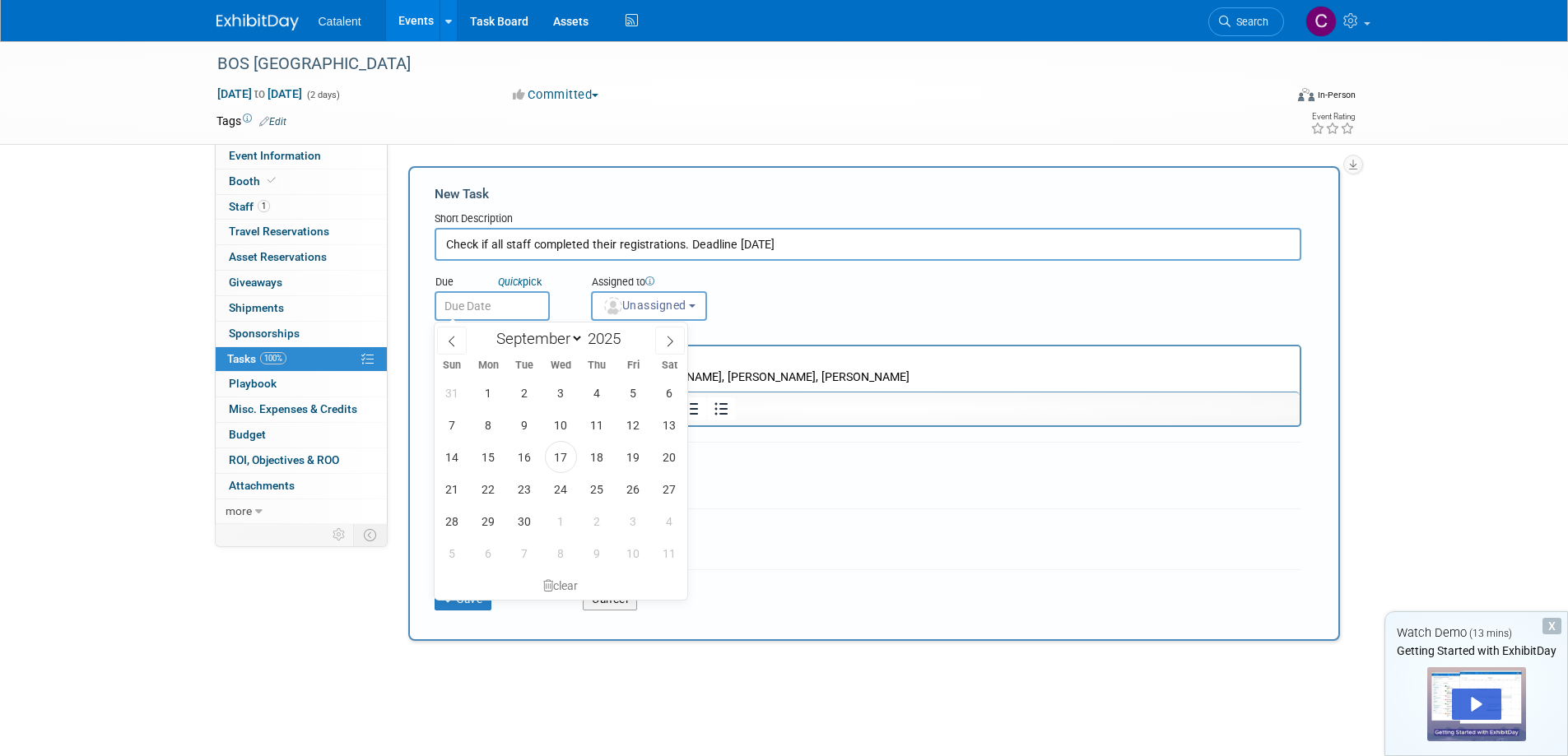
click at [506, 305] on input "text" at bounding box center [491, 306] width 116 height 30
click at [571, 341] on select "January February March April May June July August September October November De…" at bounding box center [536, 338] width 94 height 20
select select "10"
click at [489, 328] on select "January February March April May June July August September October November De…" at bounding box center [536, 338] width 94 height 20
click at [523, 489] on span "18" at bounding box center [524, 489] width 32 height 32
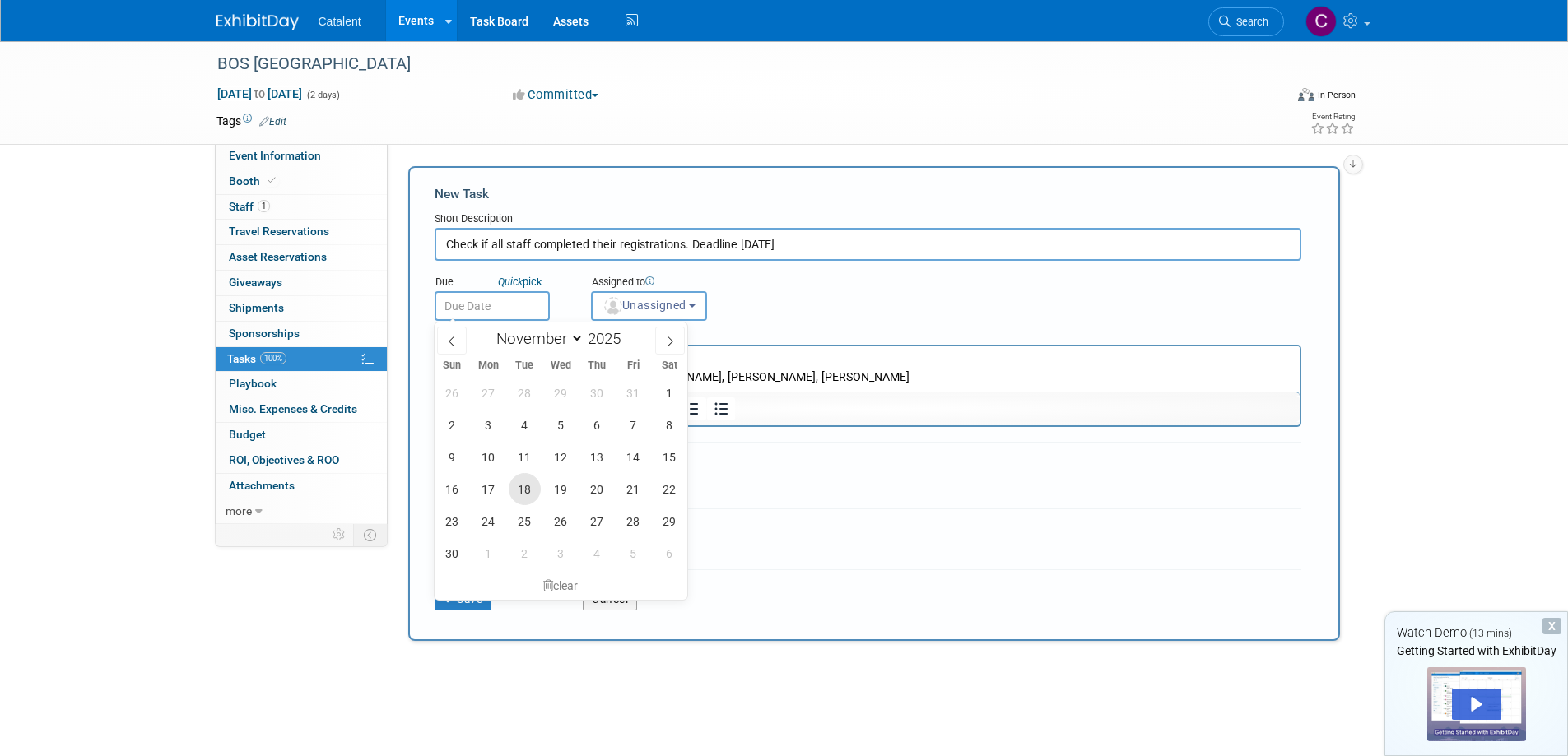
type input "Nov 18, 2025"
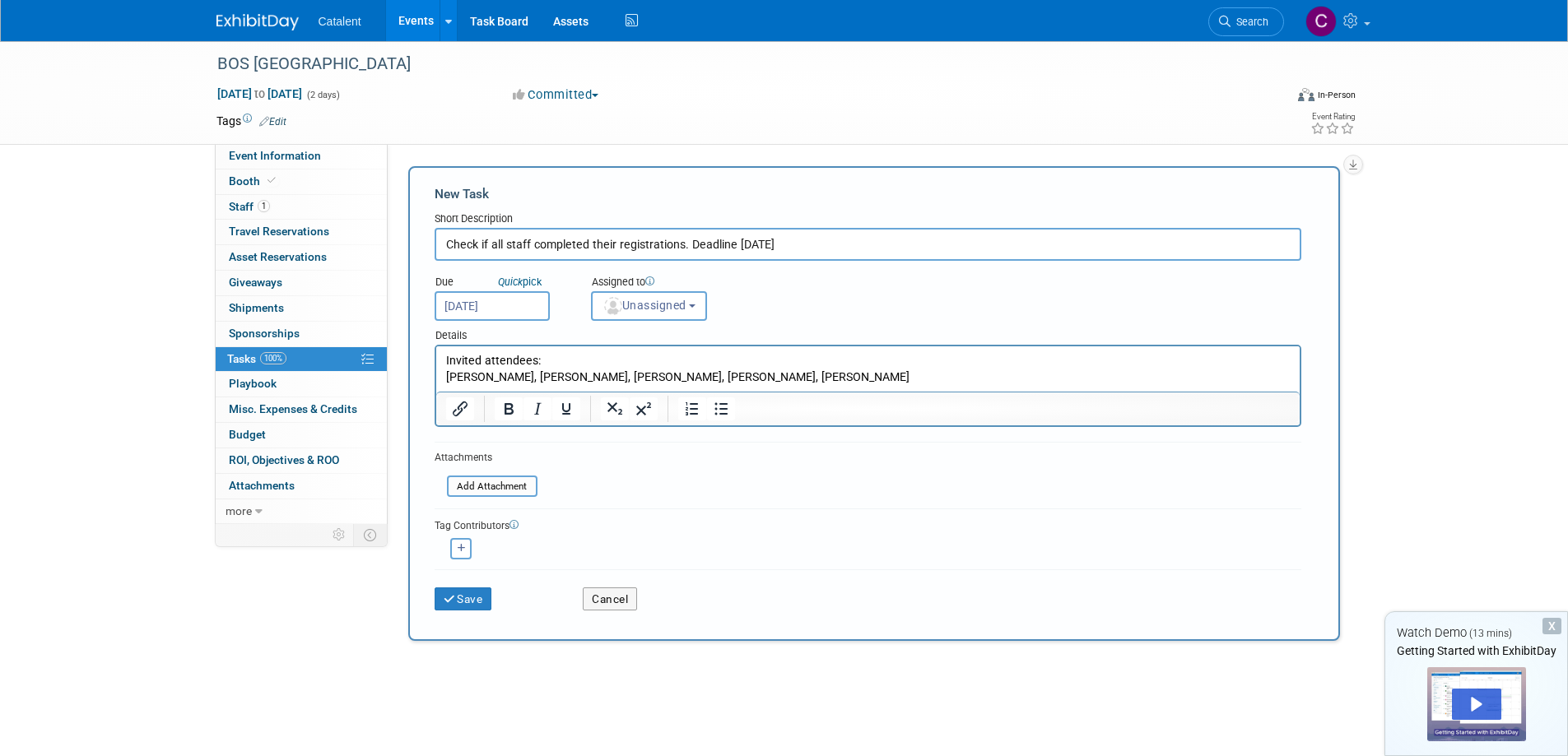
click at [702, 242] on input "Check if all staff completed their registrations. Deadline 25 Nov" at bounding box center [867, 243] width 867 height 33
click at [753, 240] on input "Check if all staff completed their registrations. By 25 Nov" at bounding box center [867, 243] width 867 height 33
click at [715, 238] on input "Check if all staff completed their registrations. By 25 Nov latest" at bounding box center [867, 243] width 867 height 33
type input "Check if all staff completed their registrations. By 24 Nov latest"
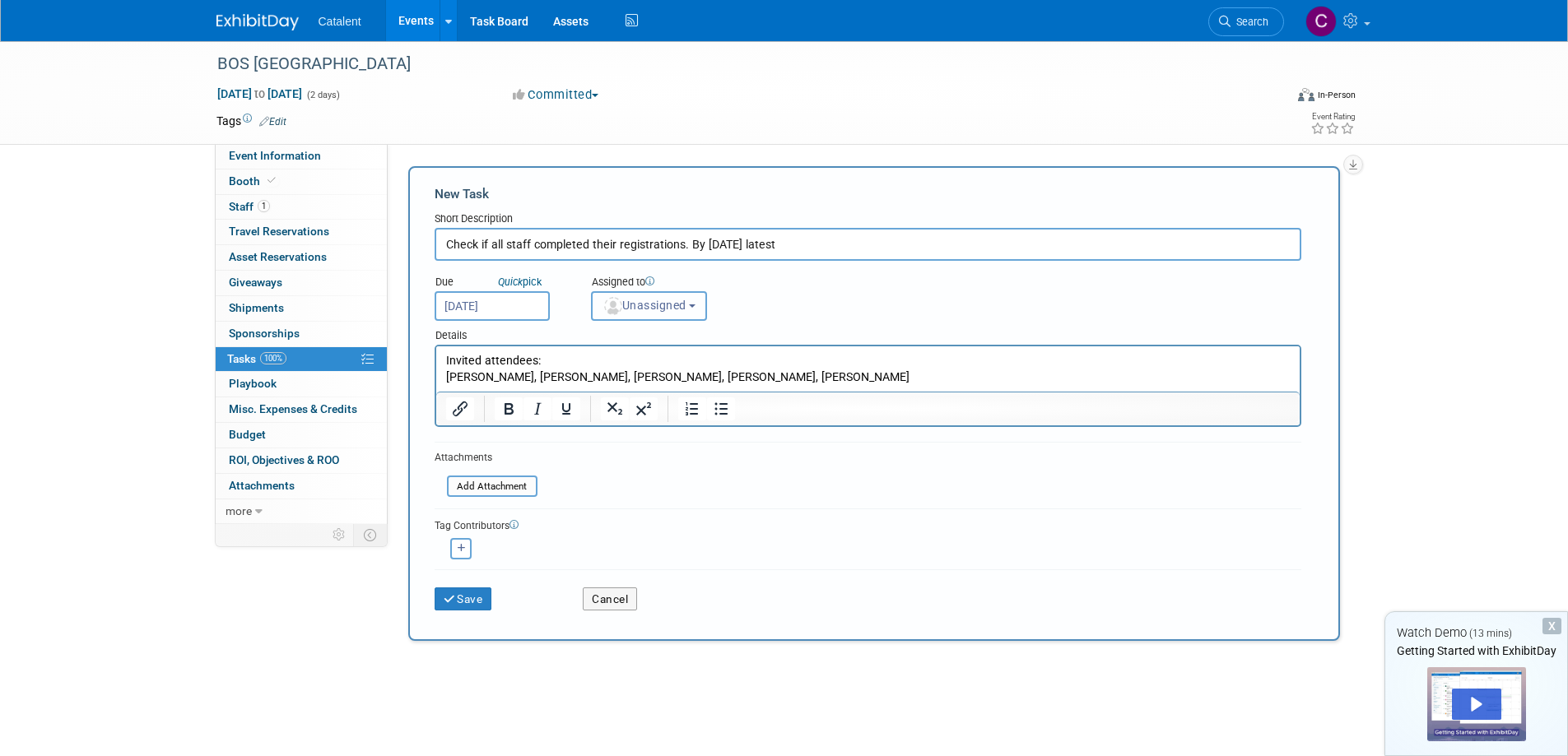
click at [701, 299] on button "Unassigned" at bounding box center [649, 306] width 116 height 30
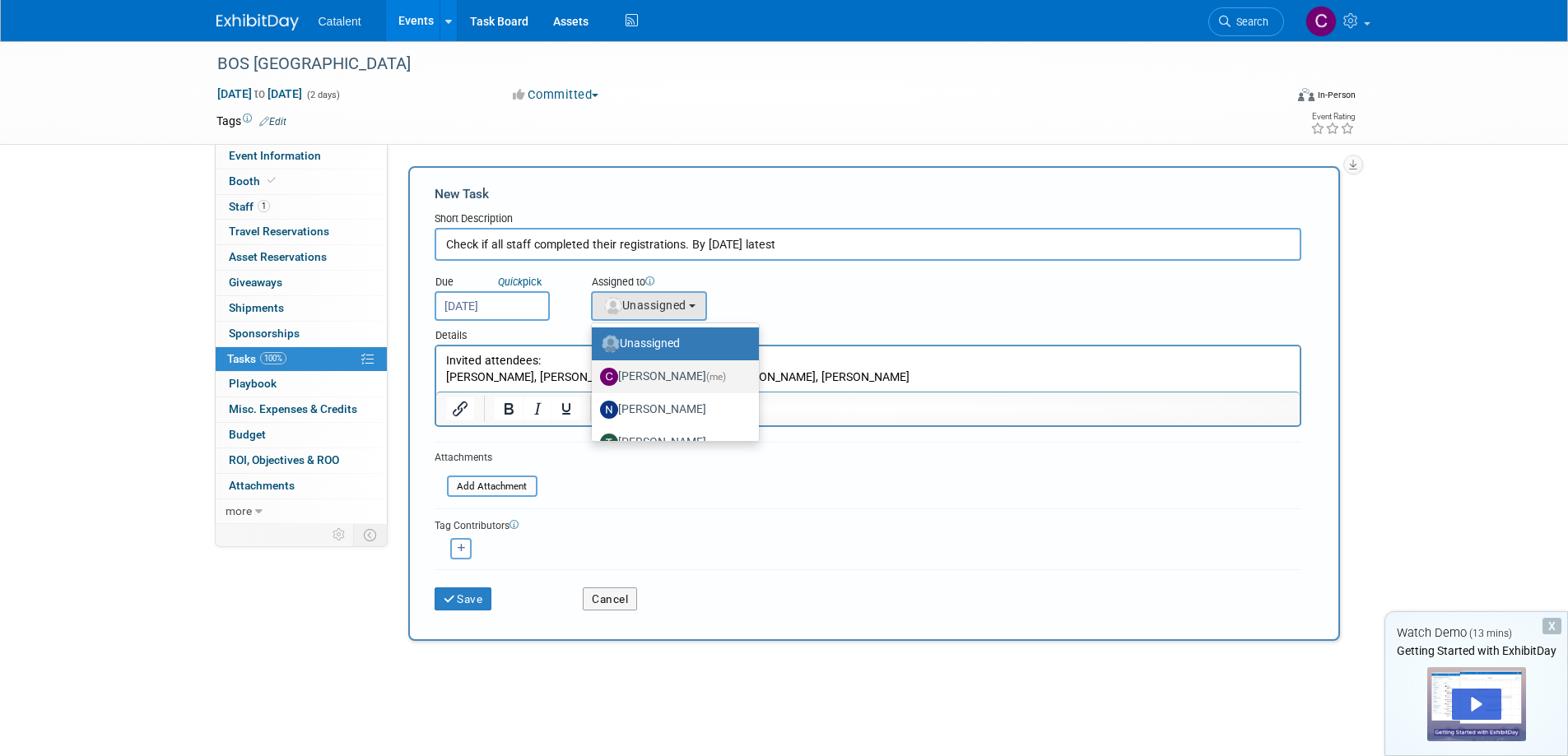
click at [688, 367] on label "Christina Szendi (me)" at bounding box center [671, 377] width 142 height 26
click at [594, 370] on input "Christina Szendi (me)" at bounding box center [589, 375] width 11 height 11
select select "28818f30-ac6f-4e6a-a0a1-35fa62081213"
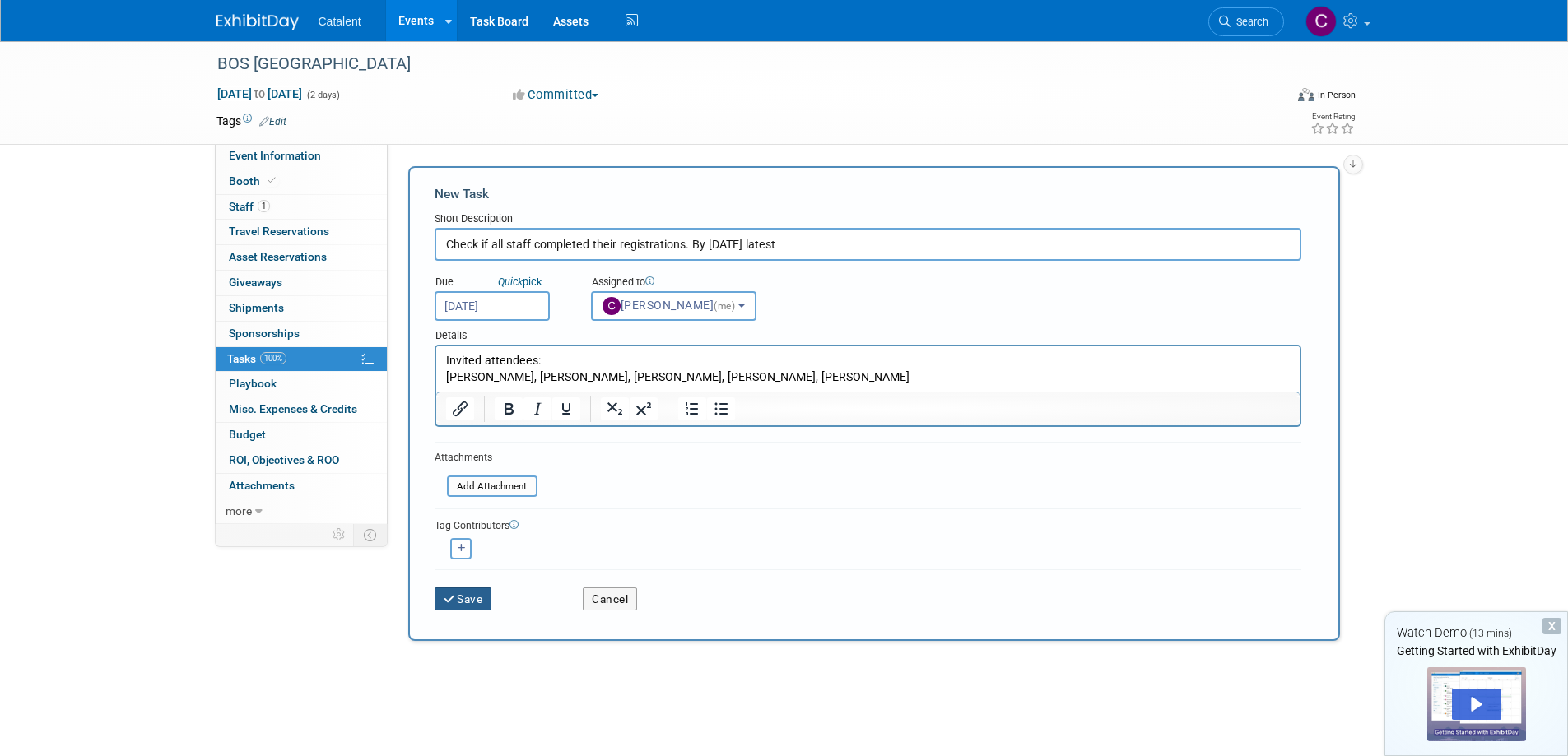
click at [468, 597] on button "Save" at bounding box center [462, 599] width 57 height 23
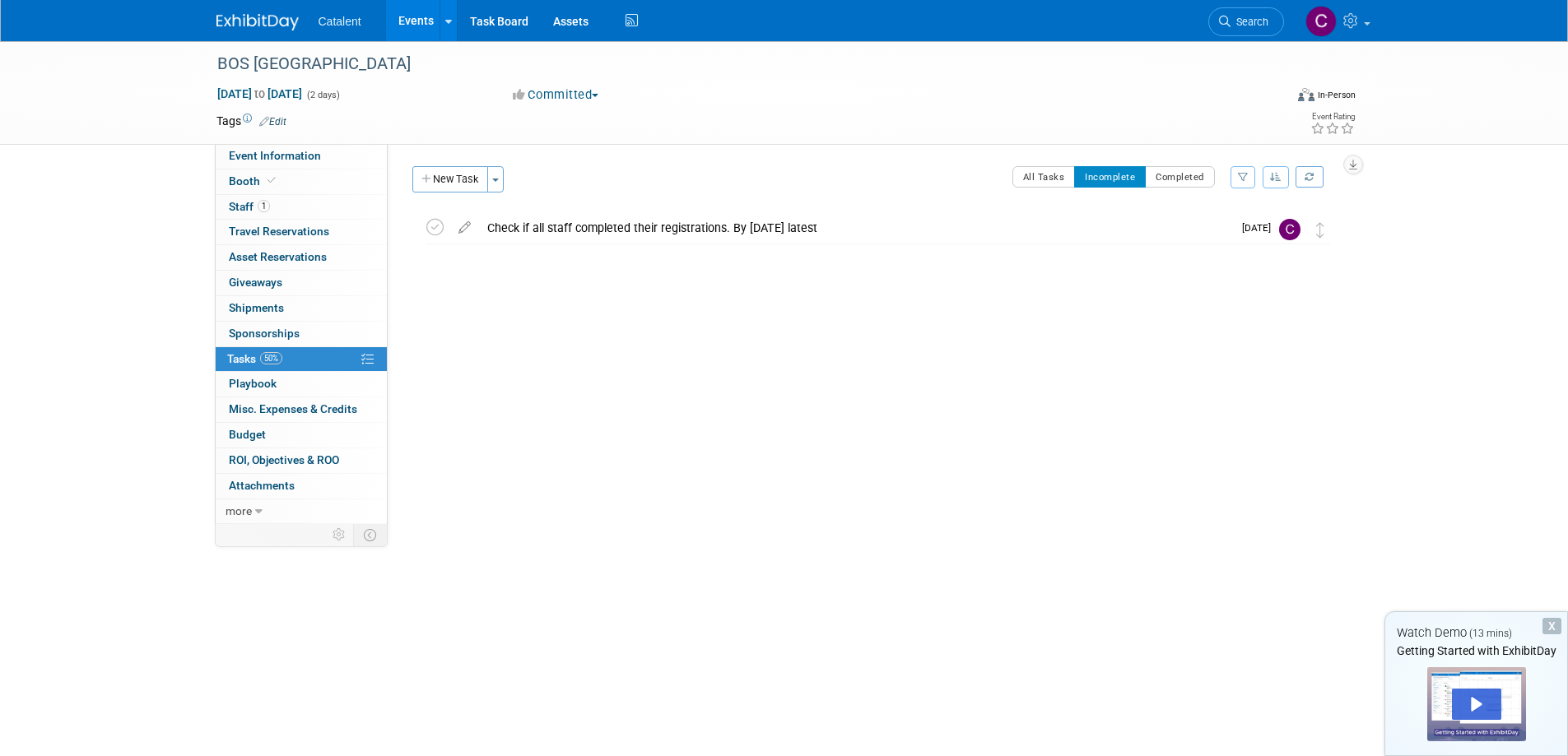
click at [247, 20] on img at bounding box center [257, 22] width 82 height 17
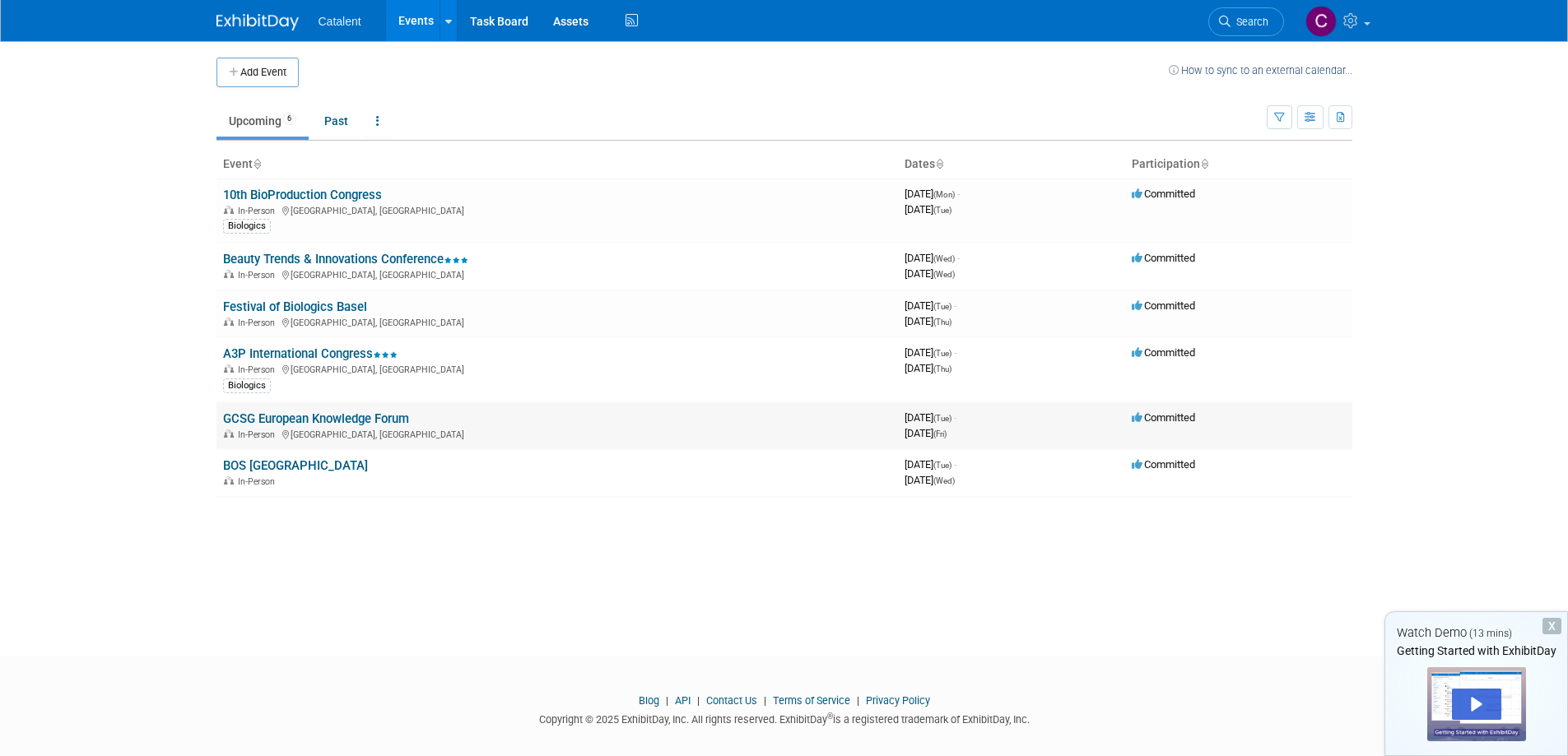
click at [326, 415] on link "GCSG European Knowledge Forum" at bounding box center [316, 418] width 186 height 15
click at [287, 353] on link "A3P International Congress" at bounding box center [311, 354] width 175 height 15
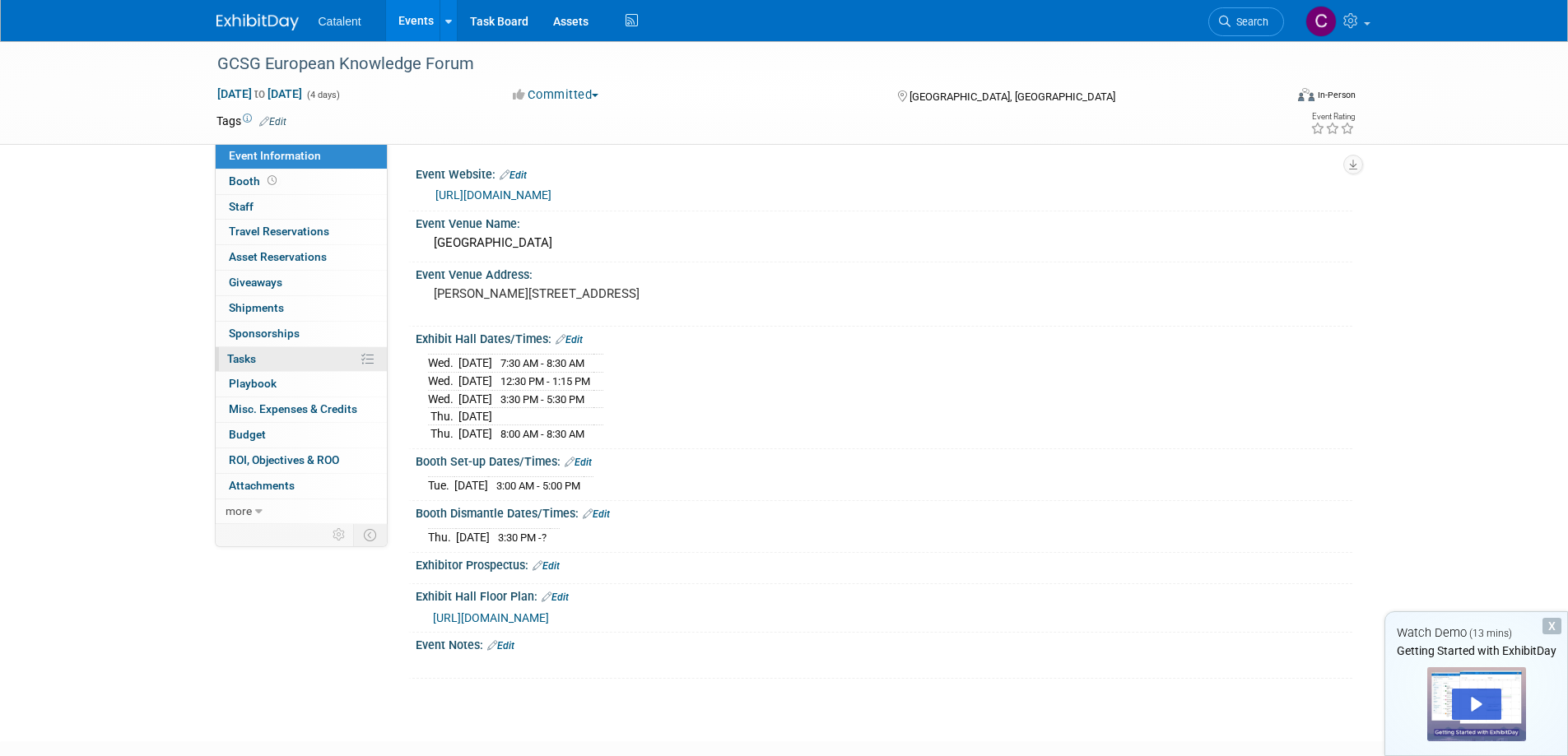
click at [263, 359] on link "0% Tasks 0%" at bounding box center [301, 360] width 171 height 25
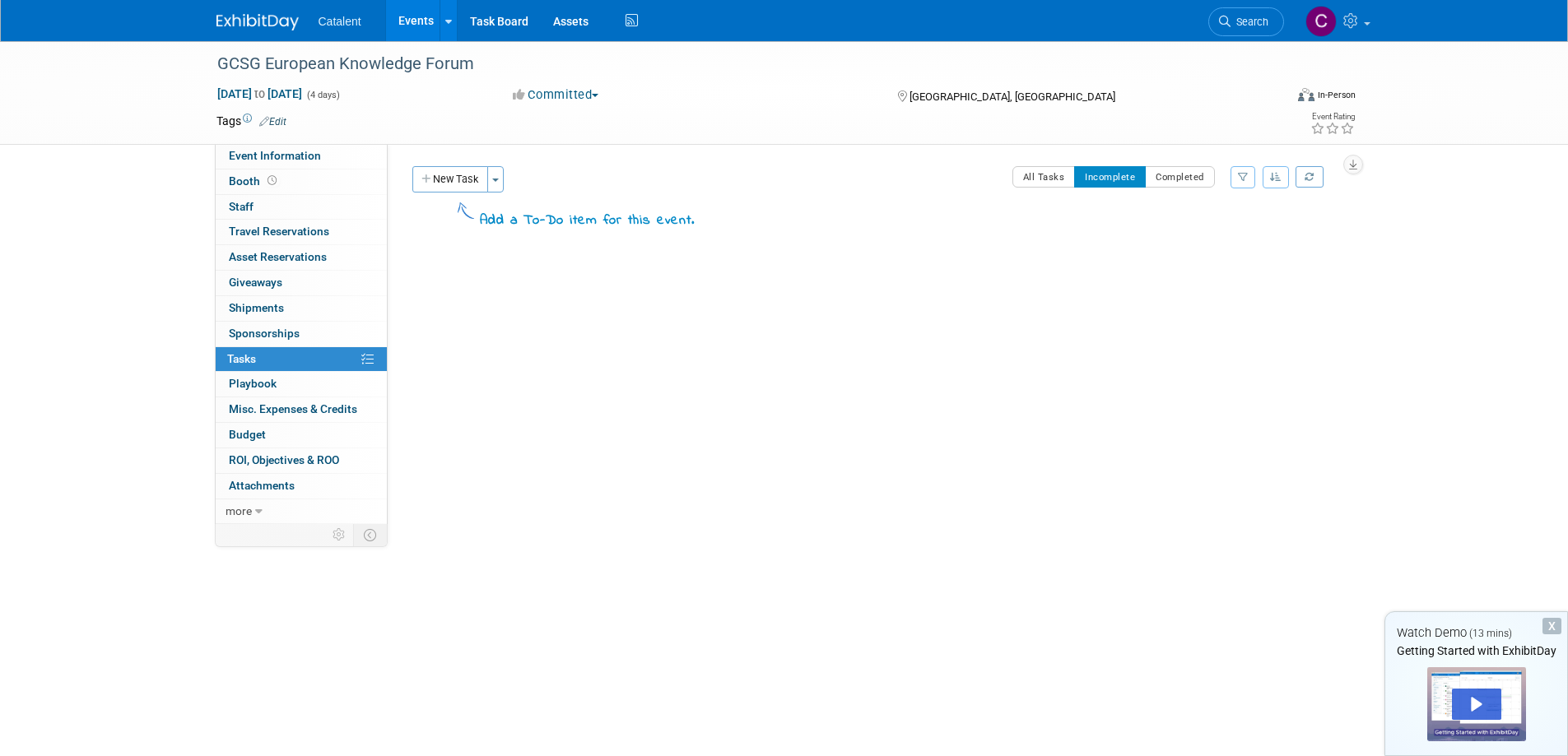
drag, startPoint x: 455, startPoint y: 176, endPoint x: 587, endPoint y: 251, distance: 151.8
click at [455, 176] on button "New Task" at bounding box center [450, 179] width 76 height 26
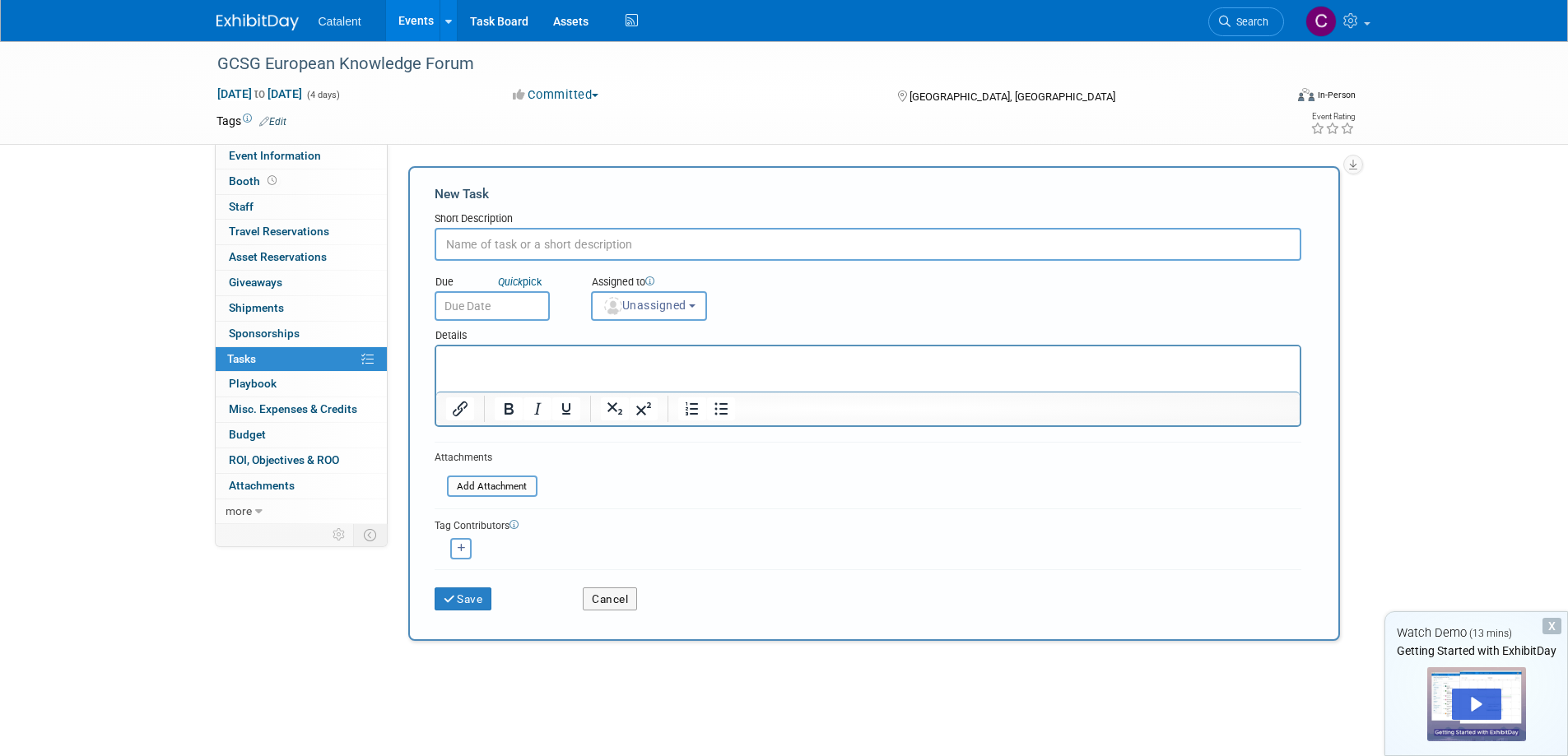
click at [559, 238] on input "text" at bounding box center [867, 243] width 867 height 33
type input "C"
type input "Find local printers in budapest"
click at [506, 302] on input "text" at bounding box center [491, 306] width 116 height 30
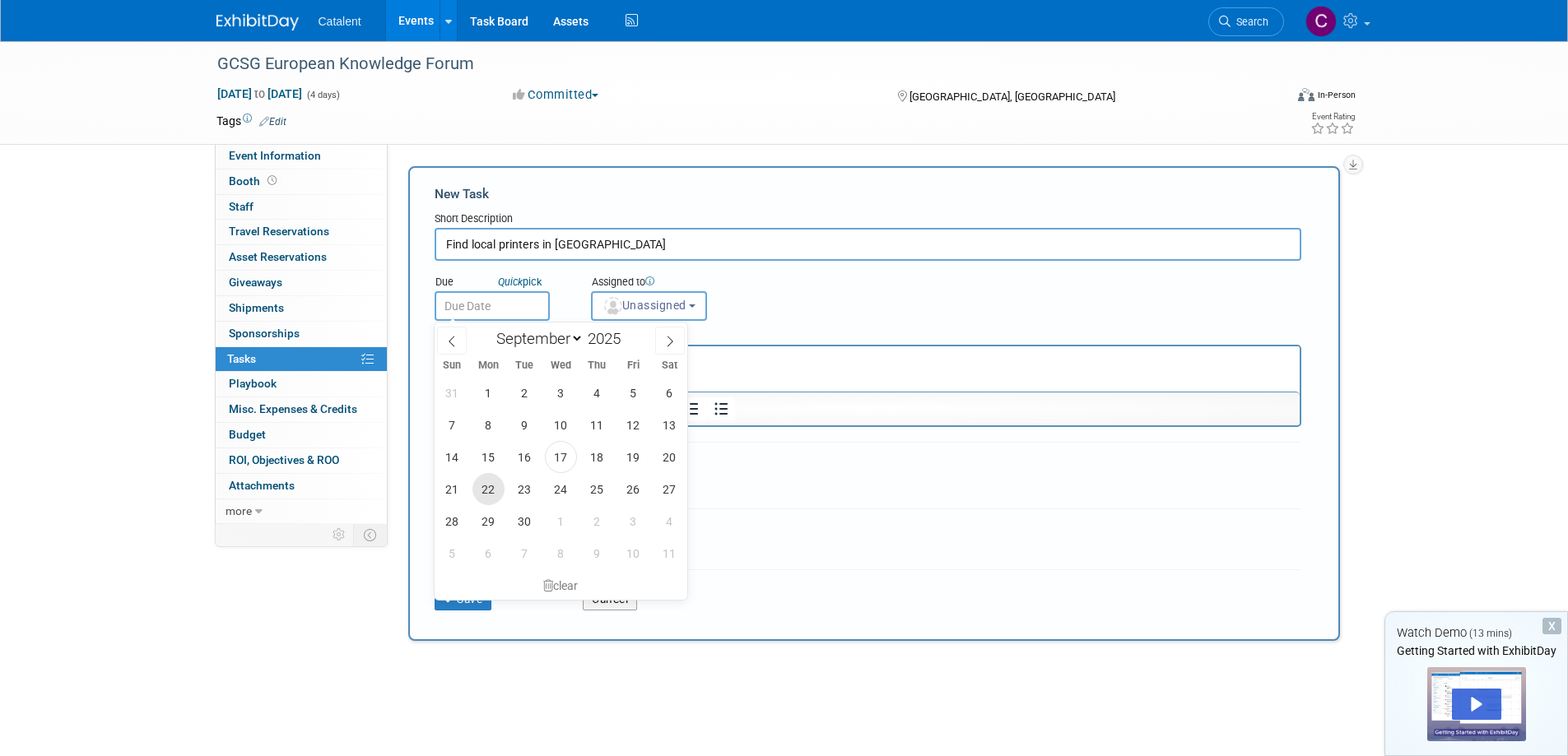
click at [487, 489] on span "22" at bounding box center [488, 489] width 32 height 32
type input "Sep 22, 2025"
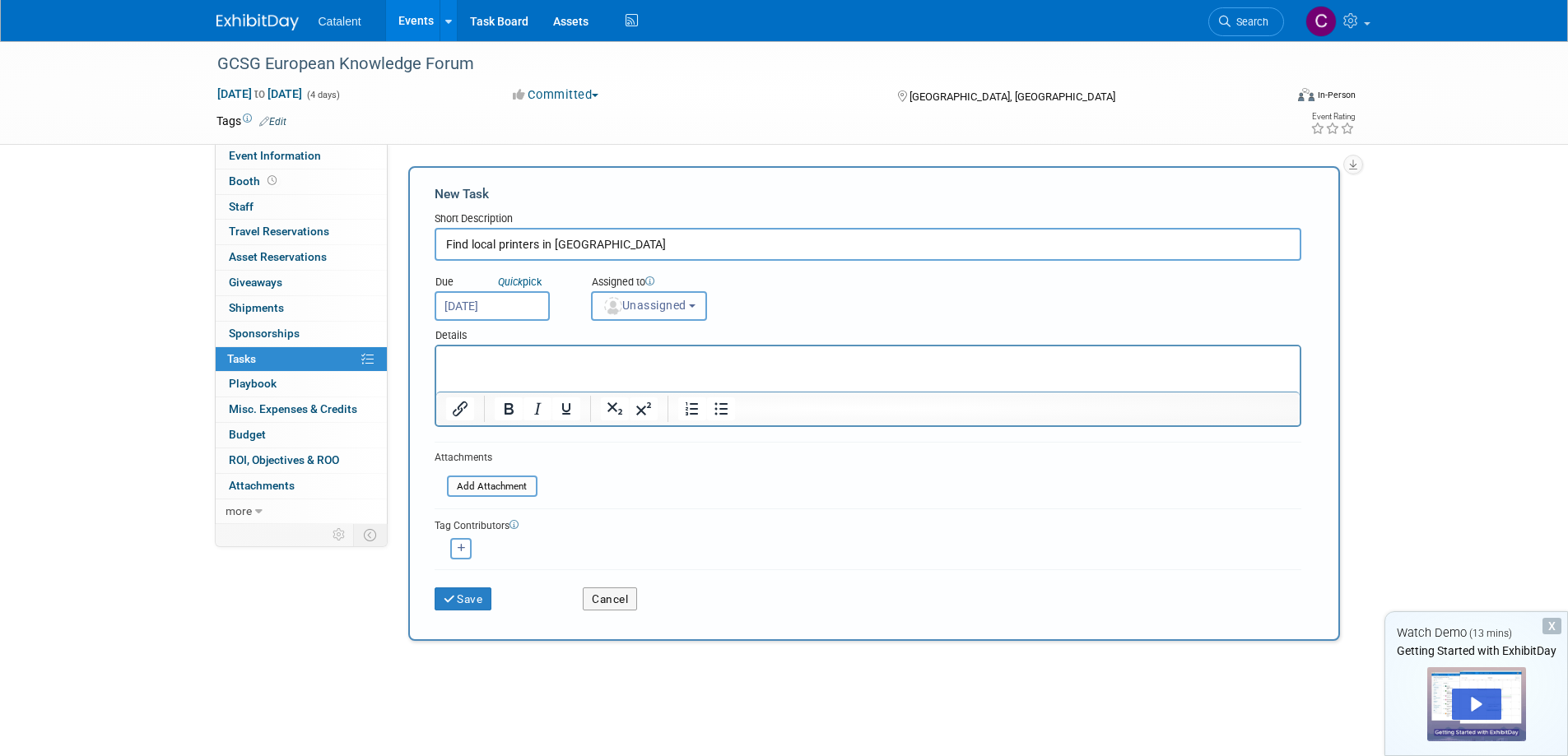
click at [677, 299] on span "Unassigned" at bounding box center [644, 305] width 84 height 13
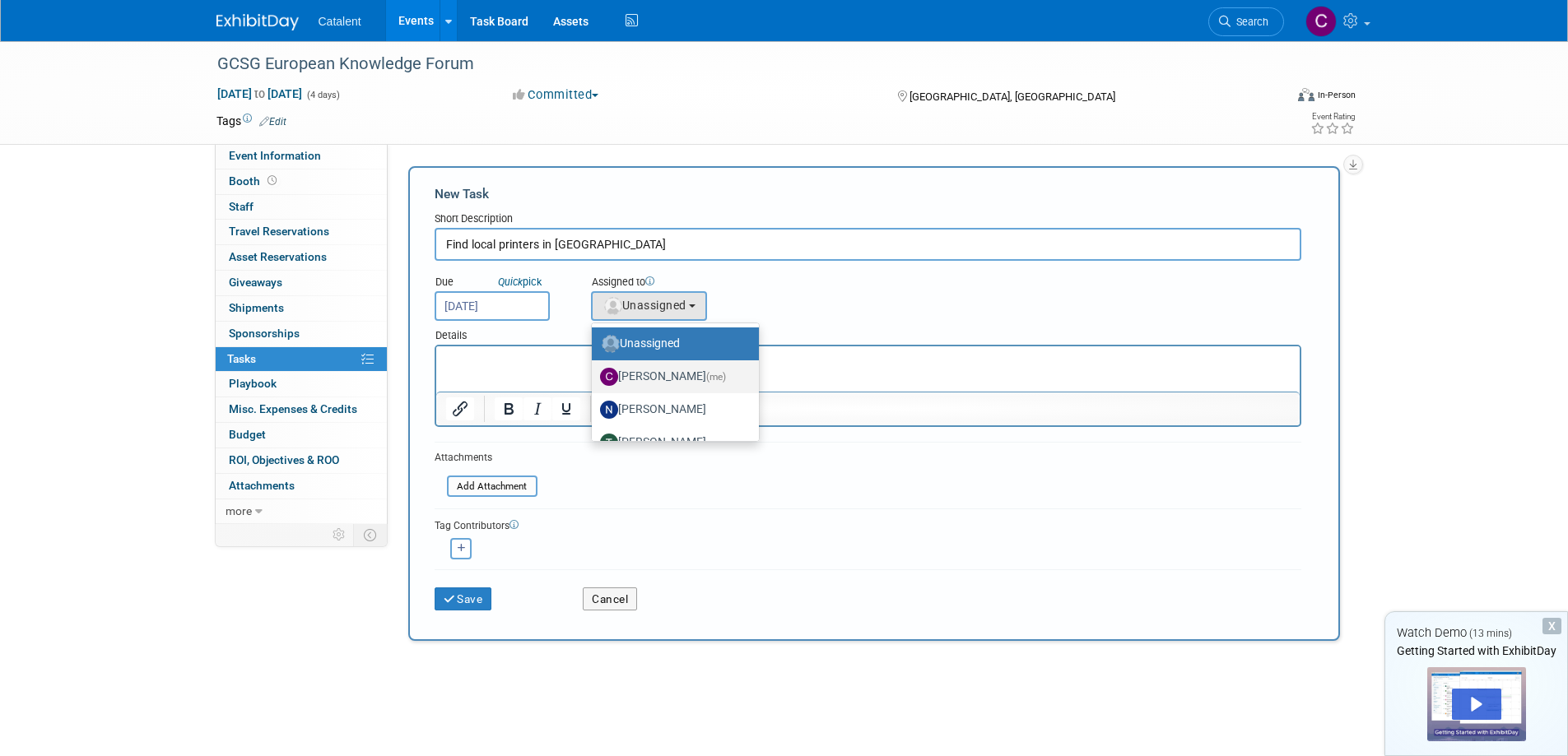
click at [680, 375] on label "Christina Szendi (me)" at bounding box center [671, 377] width 142 height 26
click at [594, 375] on input "Christina Szendi (me)" at bounding box center [589, 375] width 11 height 11
select select "28818f30-ac6f-4e6a-a0a1-35fa62081213"
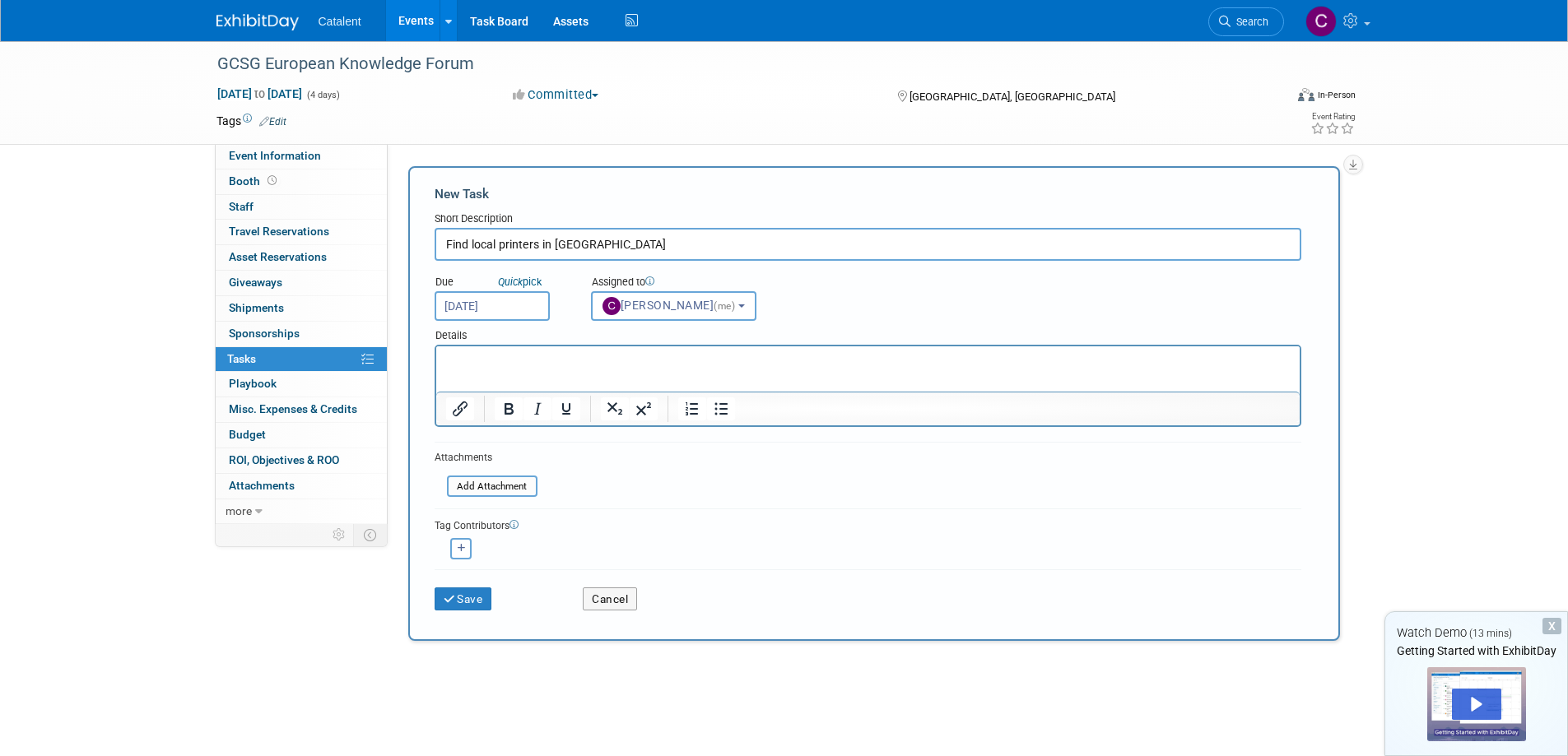
click at [647, 363] on p "Rich Text Area. Press ALT-0 for help." at bounding box center [867, 361] width 844 height 17
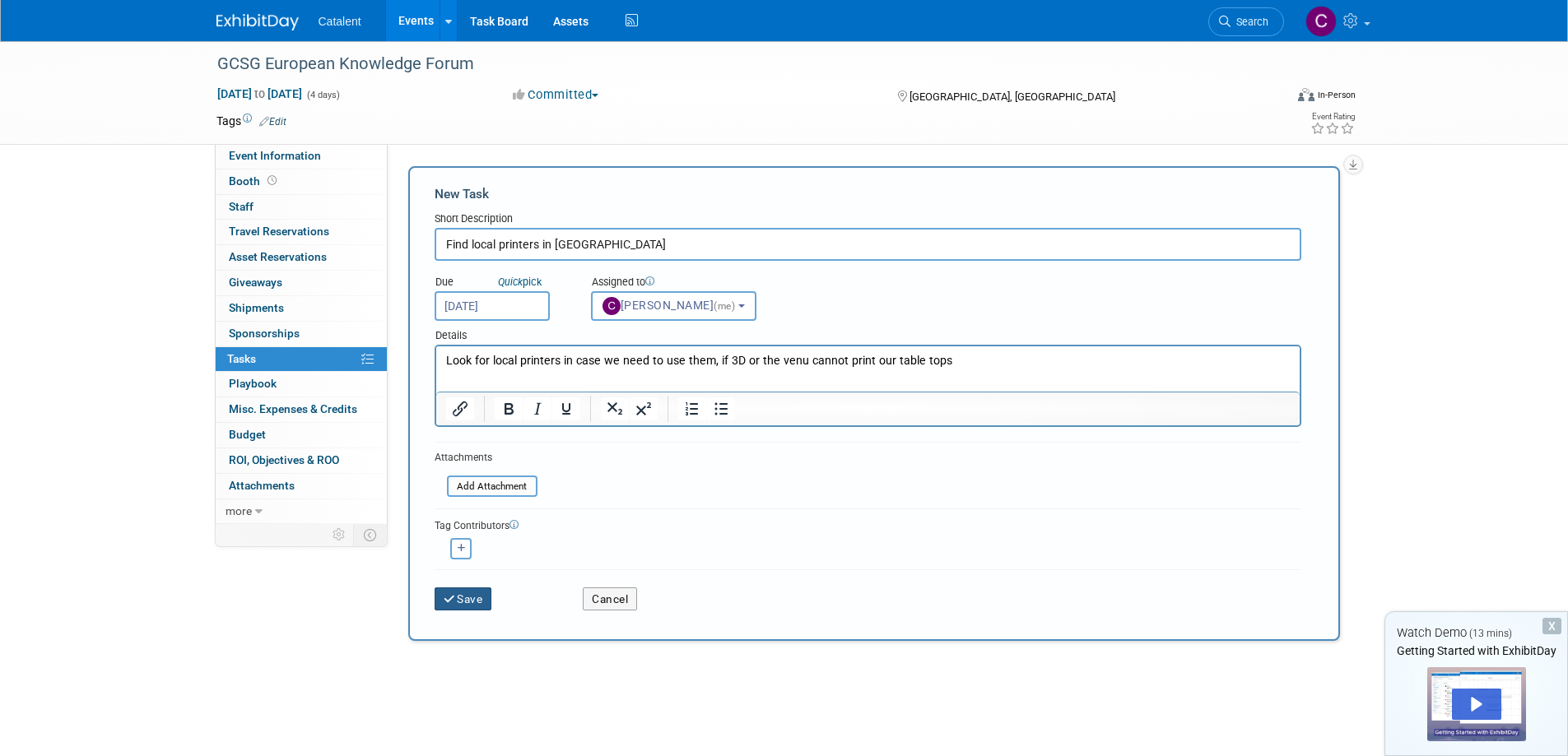
click at [465, 599] on button "Save" at bounding box center [462, 599] width 57 height 23
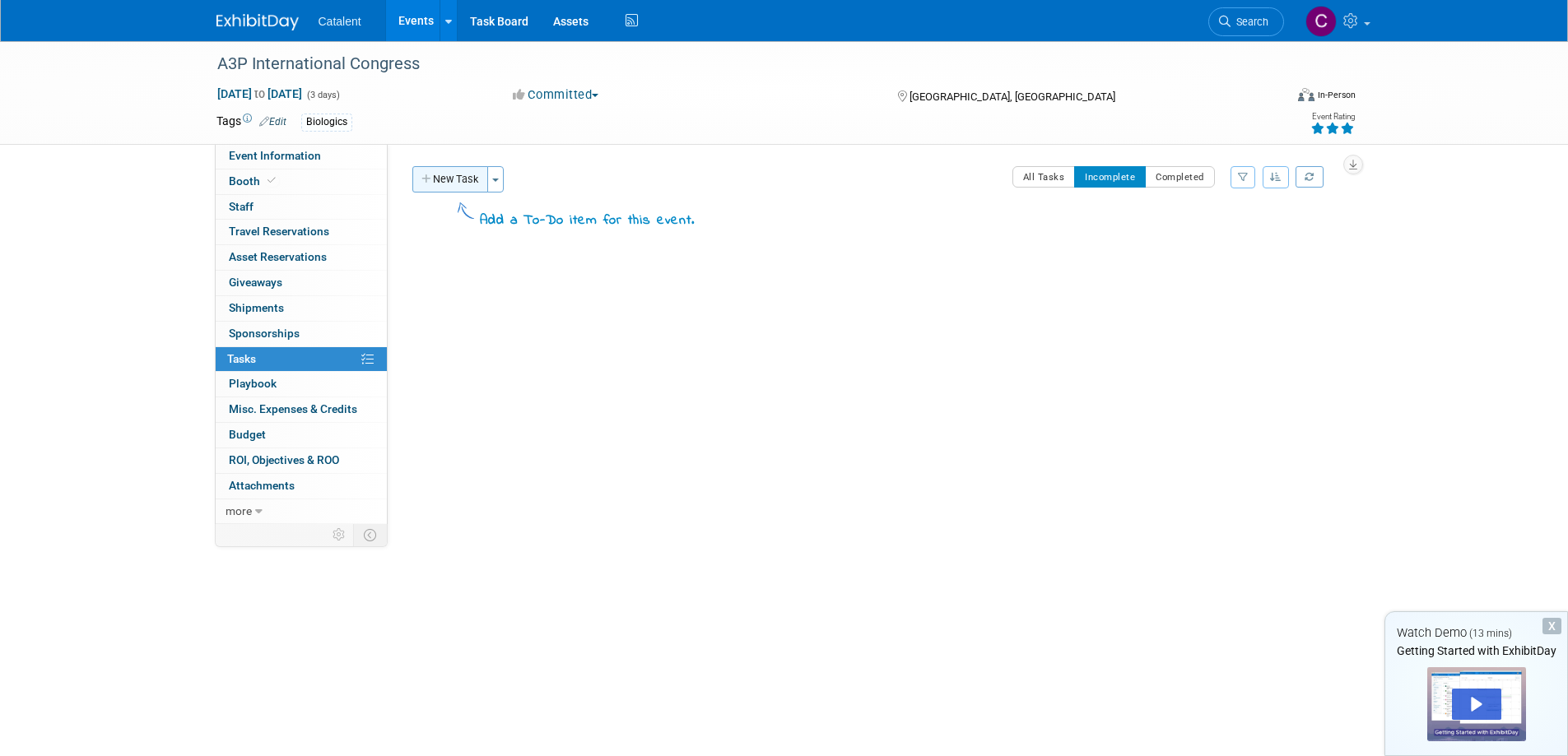
click at [450, 182] on button "New Task" at bounding box center [450, 179] width 76 height 26
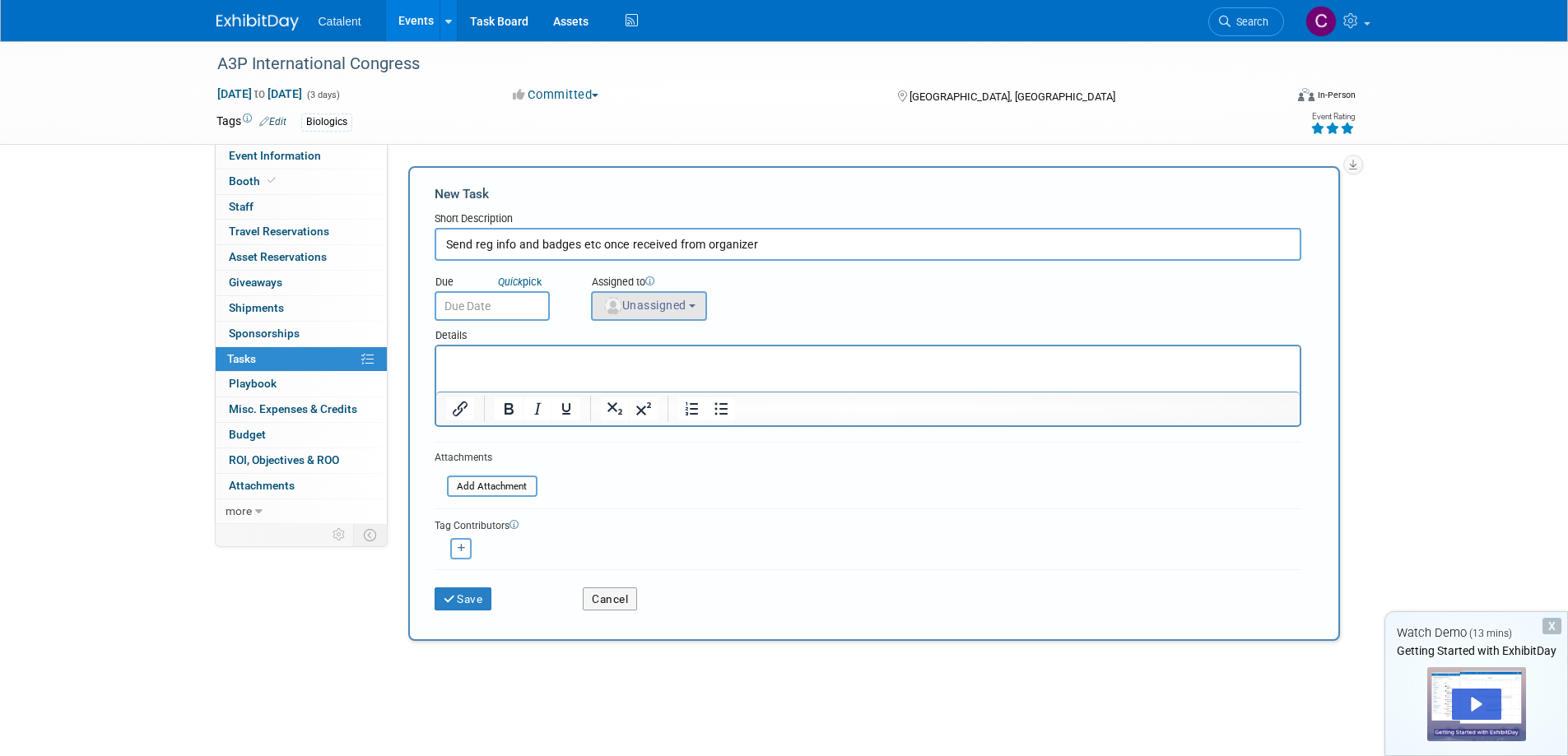
type input "Send reg info and badges etc once received from organizer"
click at [656, 308] on span "Unassigned" at bounding box center [644, 305] width 84 height 13
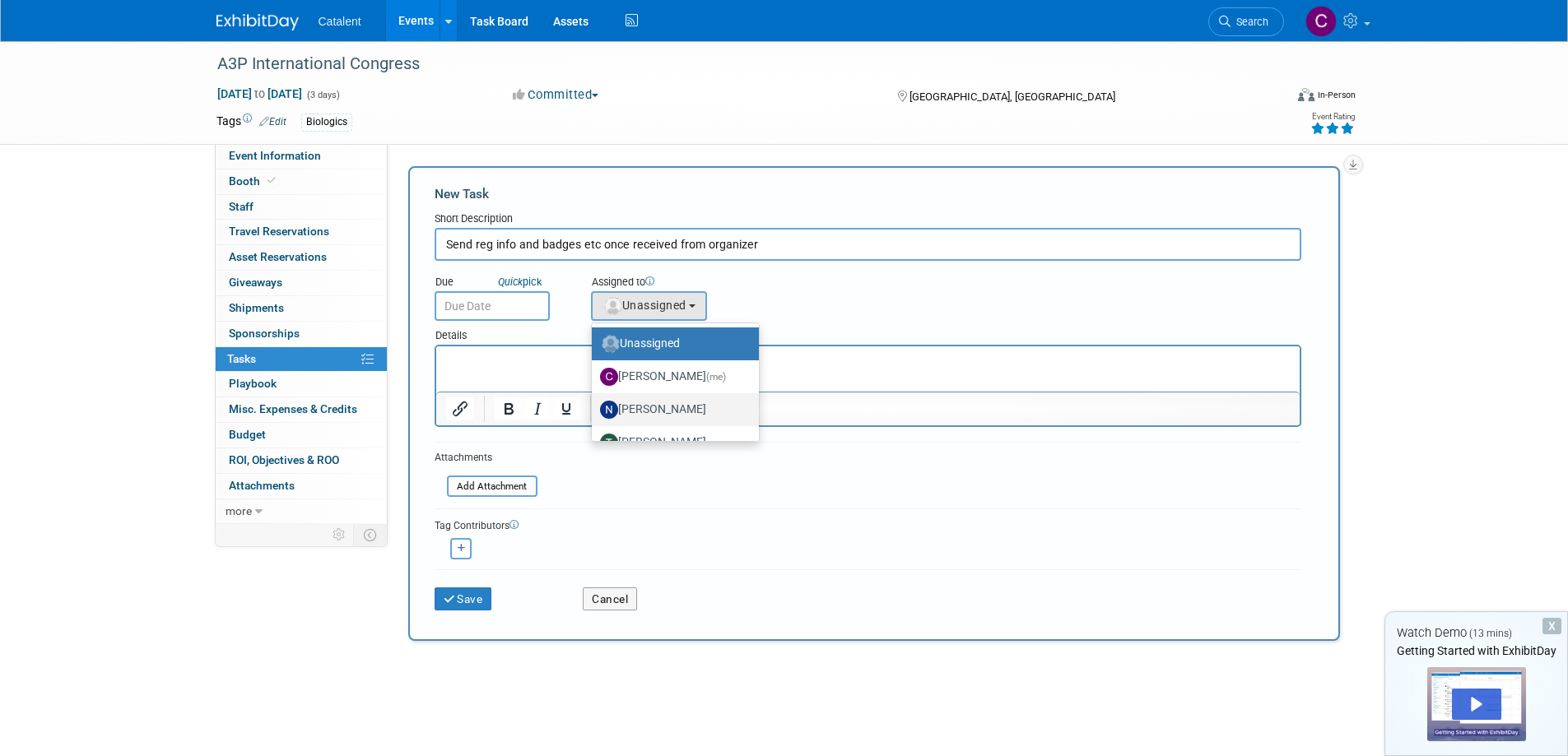
click at [663, 406] on label "[PERSON_NAME]" at bounding box center [671, 410] width 142 height 26
click at [594, 406] on input "[PERSON_NAME]" at bounding box center [589, 408] width 11 height 11
select select "02d4bfa8-3b27-41d6-9684-f5788393f352"
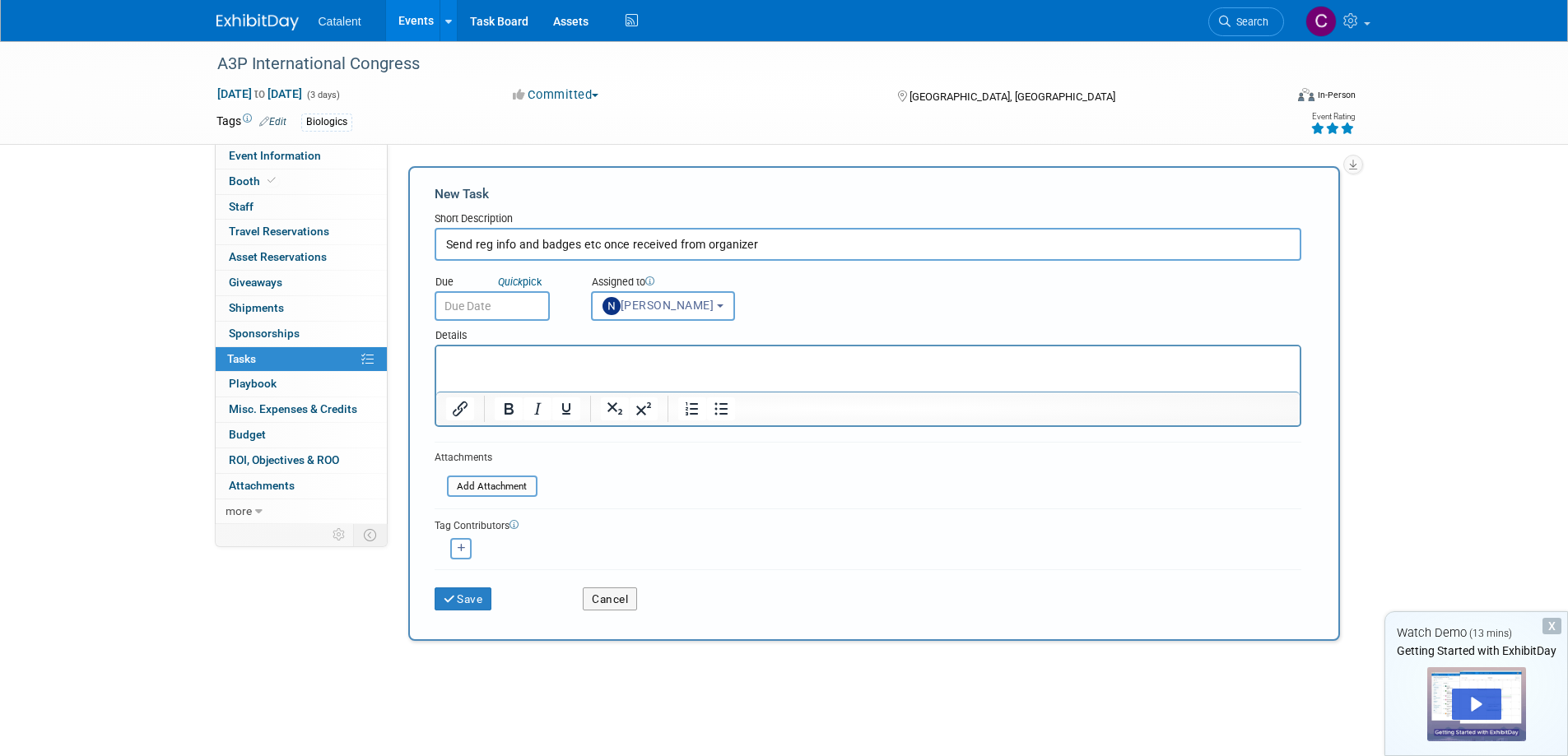
click at [590, 358] on p "Rich Text Area. Press ALT-0 for help." at bounding box center [867, 361] width 844 height 17
click at [473, 596] on button "Save" at bounding box center [462, 599] width 57 height 23
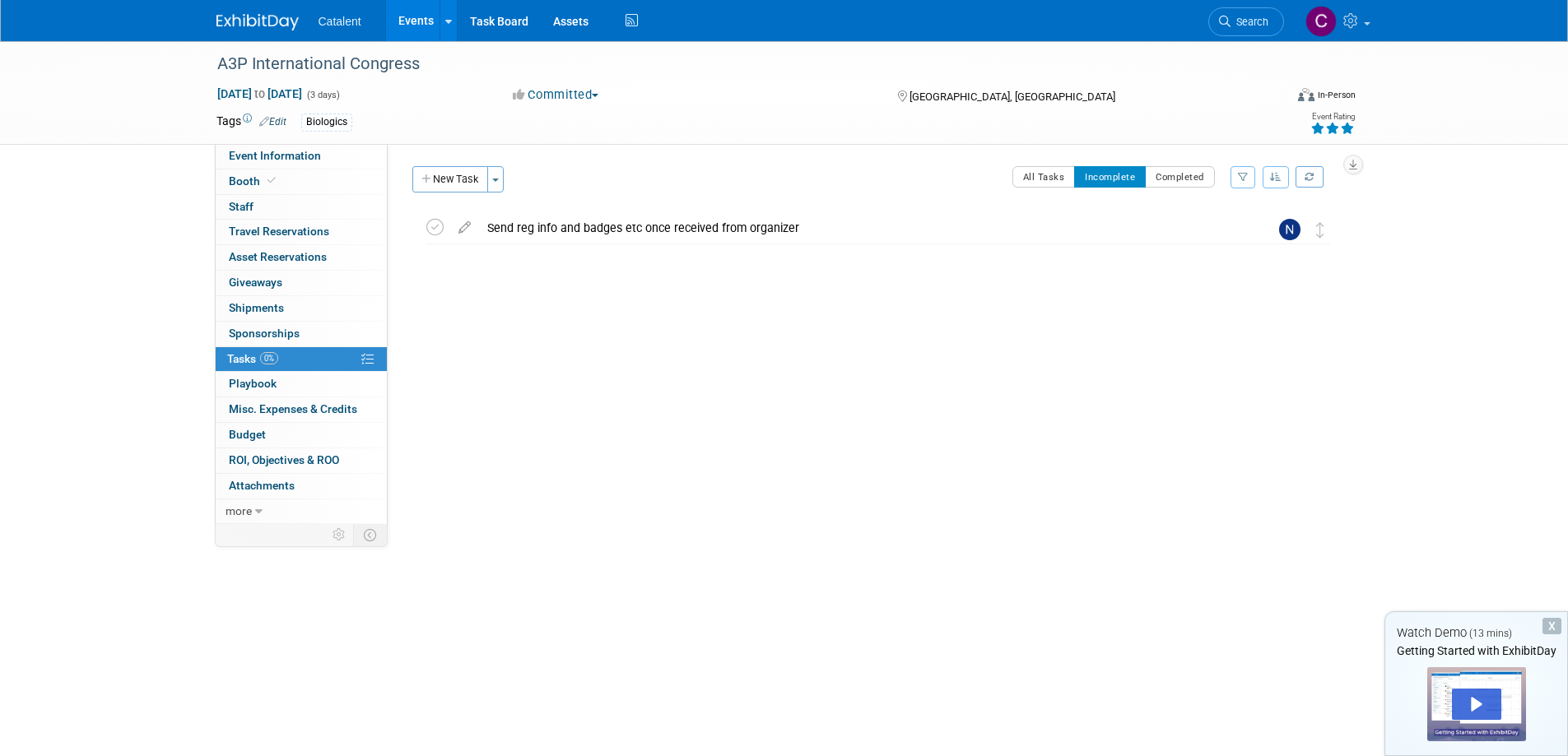
click at [266, 22] on img at bounding box center [257, 22] width 82 height 17
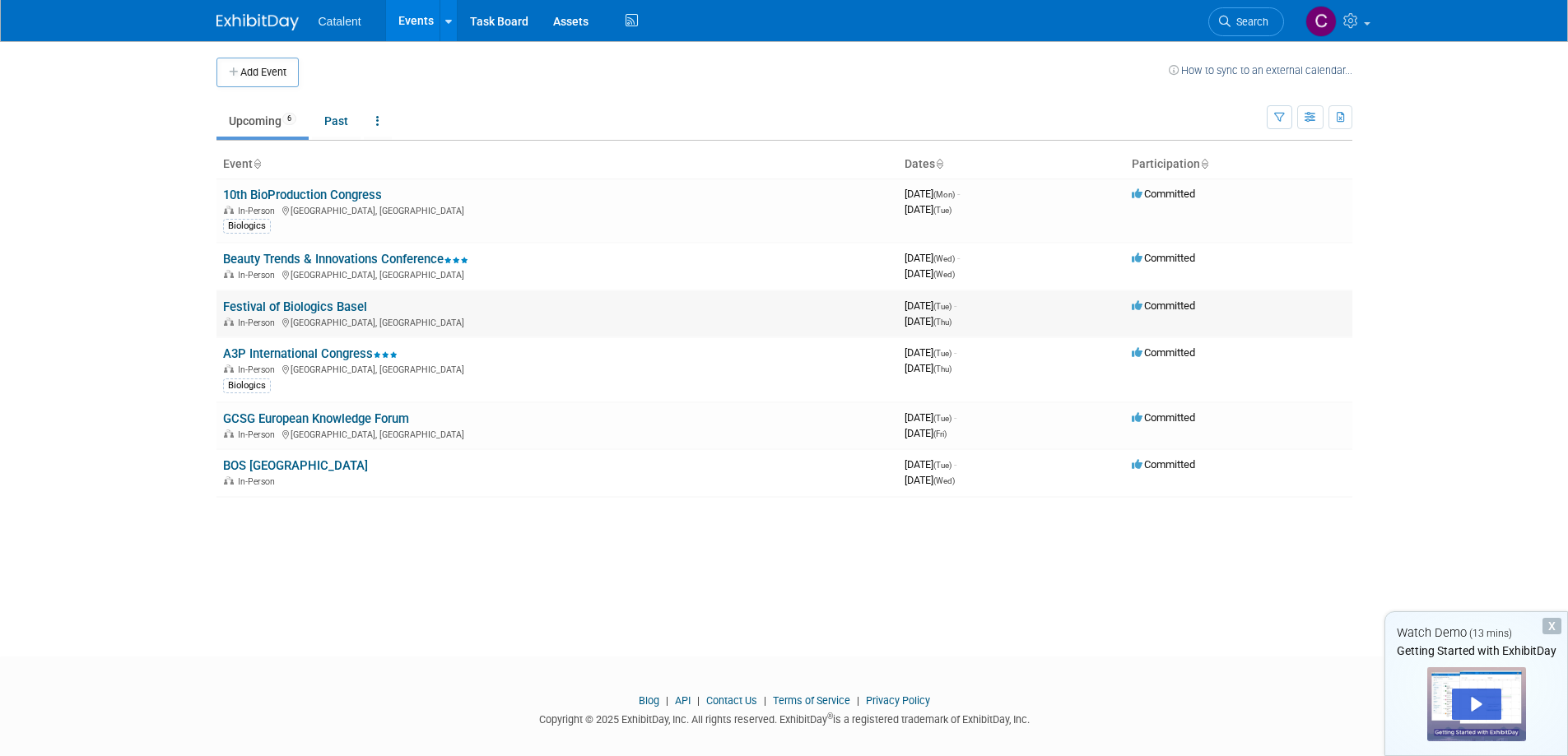
click at [305, 308] on link "Festival of Biologics Basel" at bounding box center [295, 306] width 144 height 15
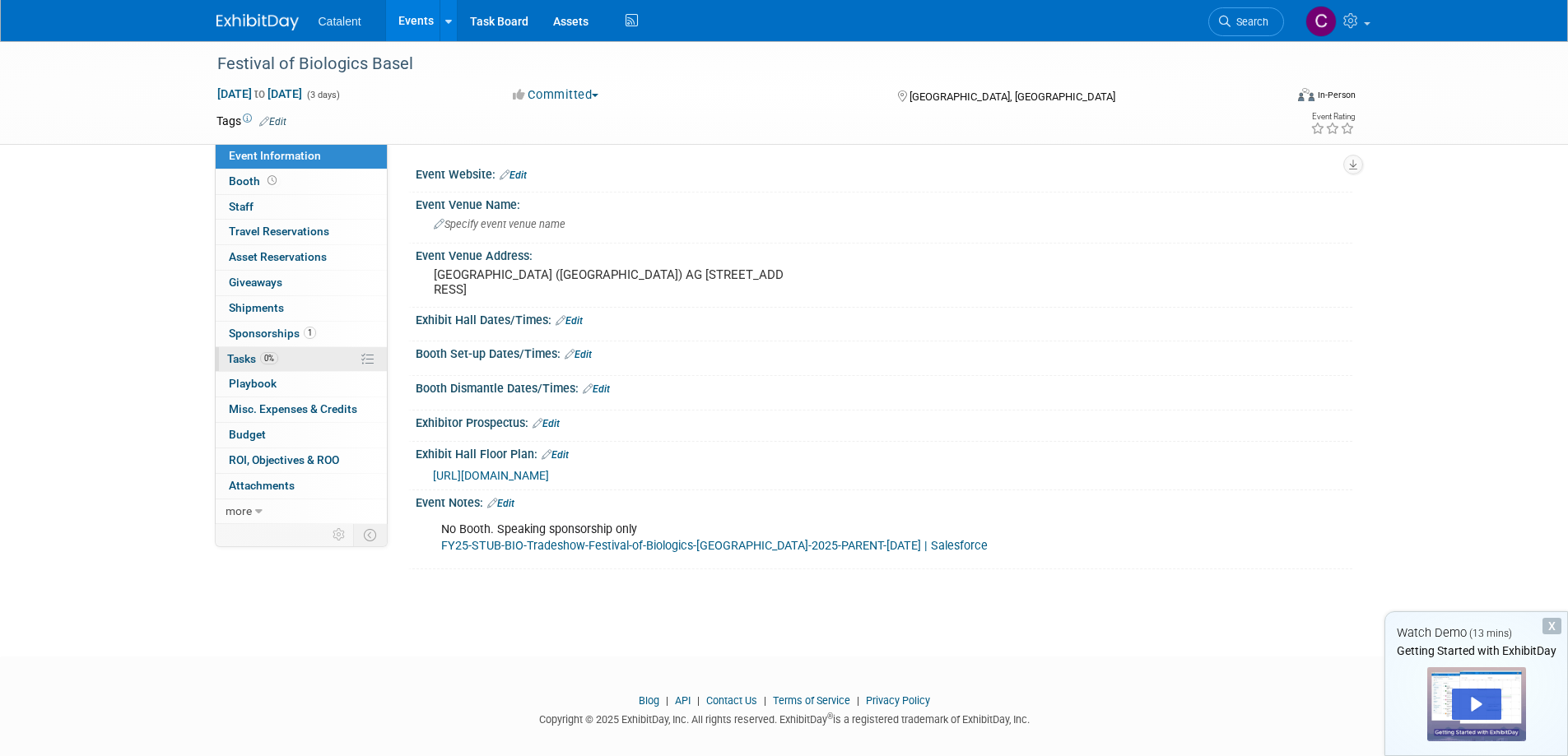
click at [279, 362] on link "0% Tasks 0%" at bounding box center [301, 360] width 171 height 25
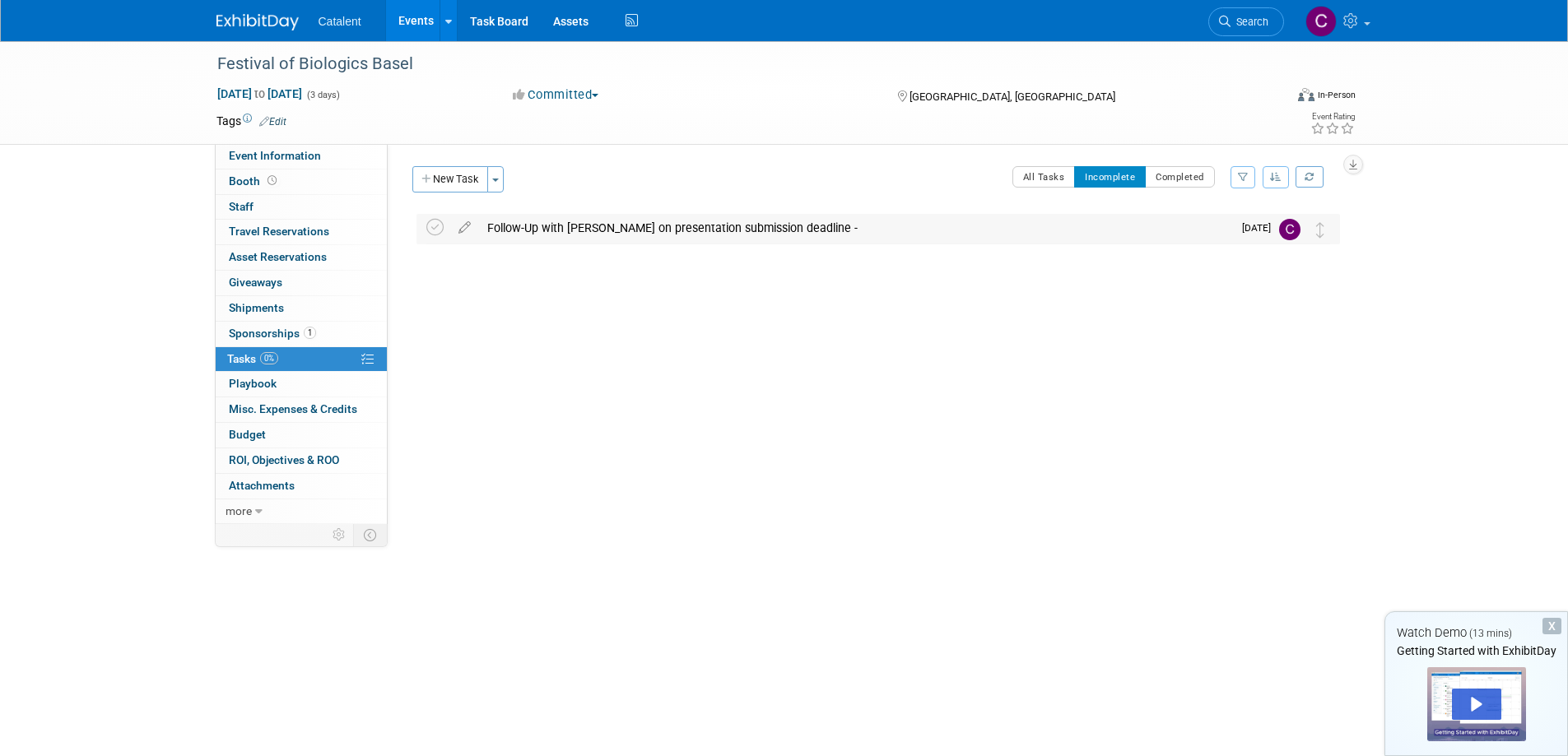
click at [739, 224] on div "Follow-Up with Laura Daley on presentation submission deadline -" at bounding box center [855, 228] width 753 height 28
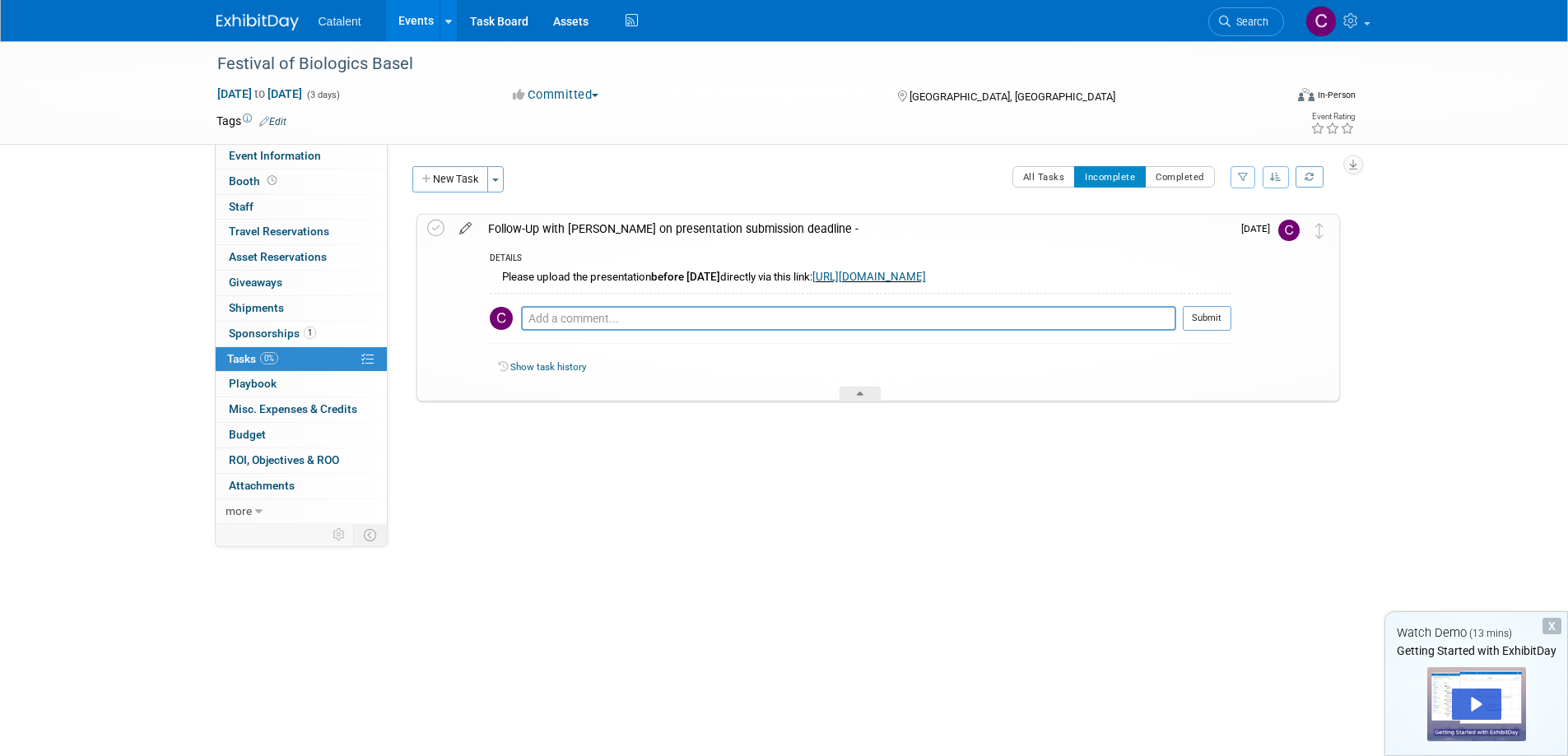
click at [468, 228] on icon at bounding box center [465, 224] width 29 height 20
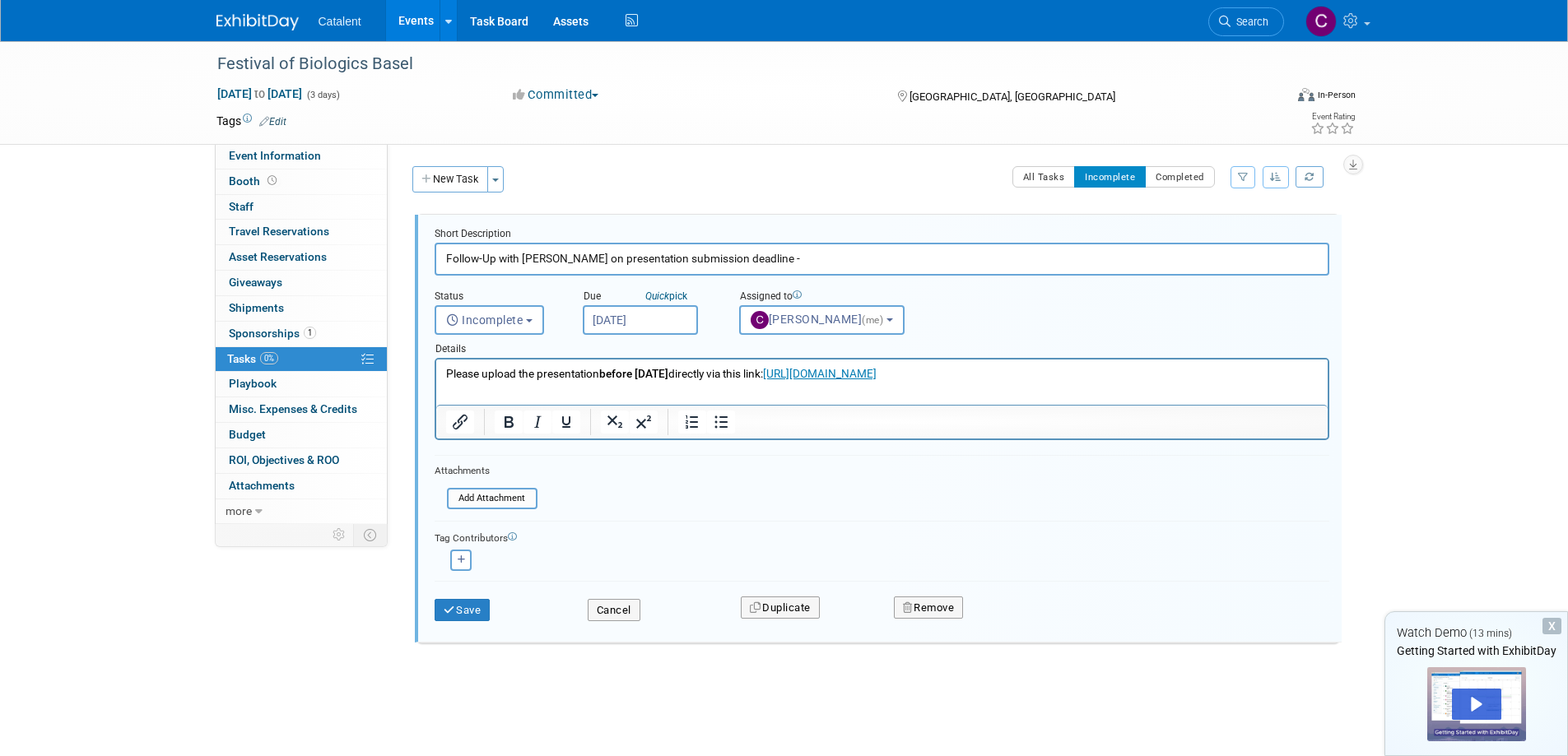
click at [236, 20] on img at bounding box center [257, 22] width 82 height 17
